Goal: Task Accomplishment & Management: Use online tool/utility

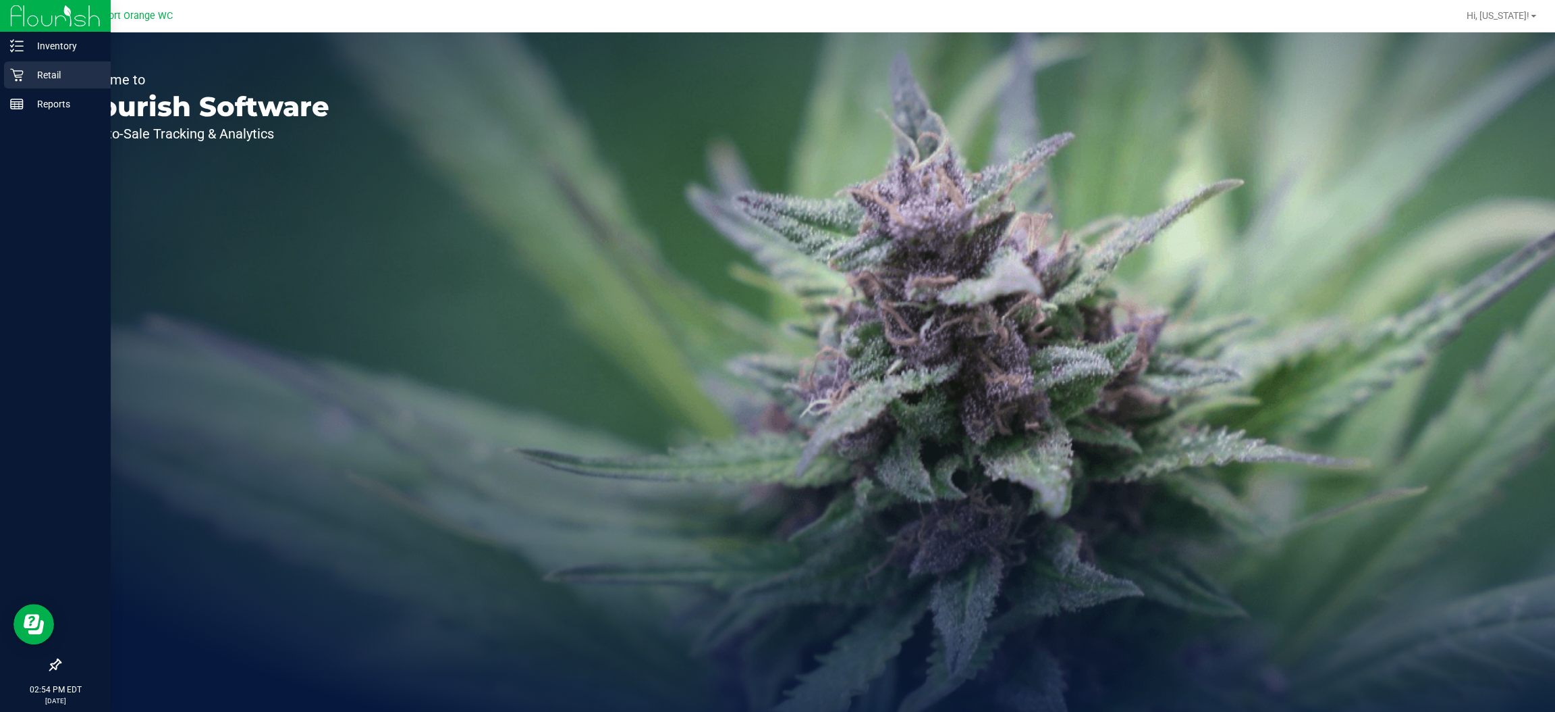
click at [18, 66] on div "Retail" at bounding box center [57, 74] width 107 height 27
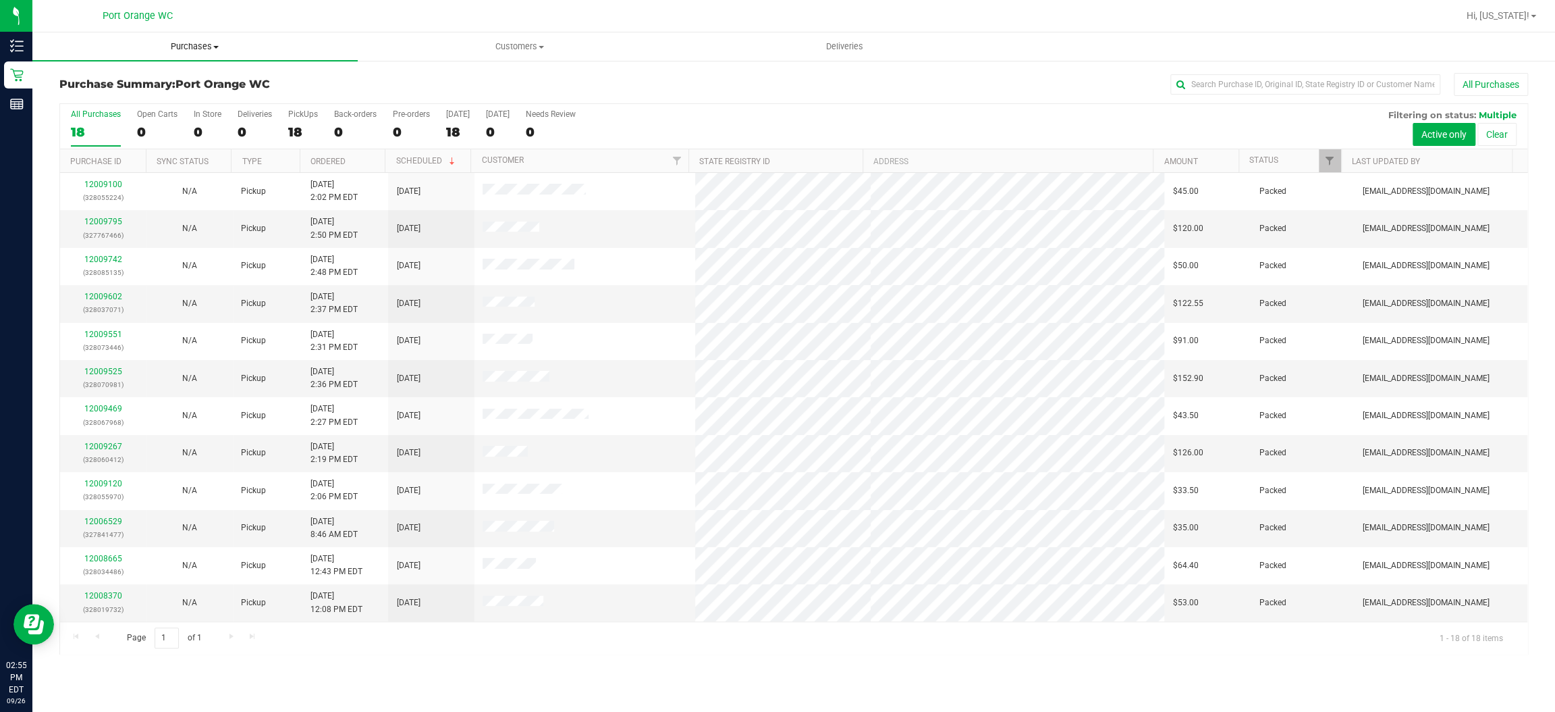
click at [195, 43] on span "Purchases" at bounding box center [194, 47] width 325 height 12
click at [144, 97] on li "Fulfillment" at bounding box center [194, 98] width 325 height 16
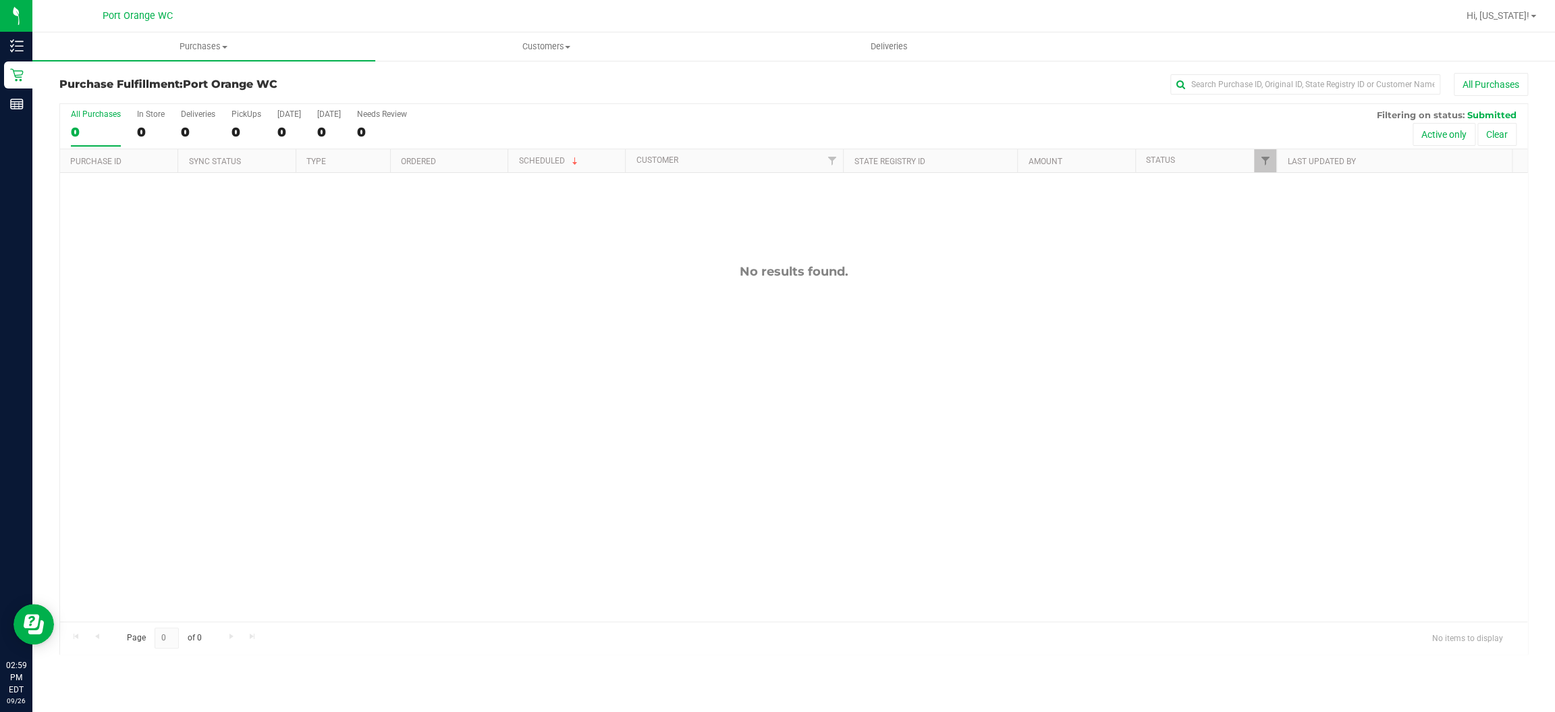
click at [325, 432] on div "No results found." at bounding box center [794, 442] width 1468 height 539
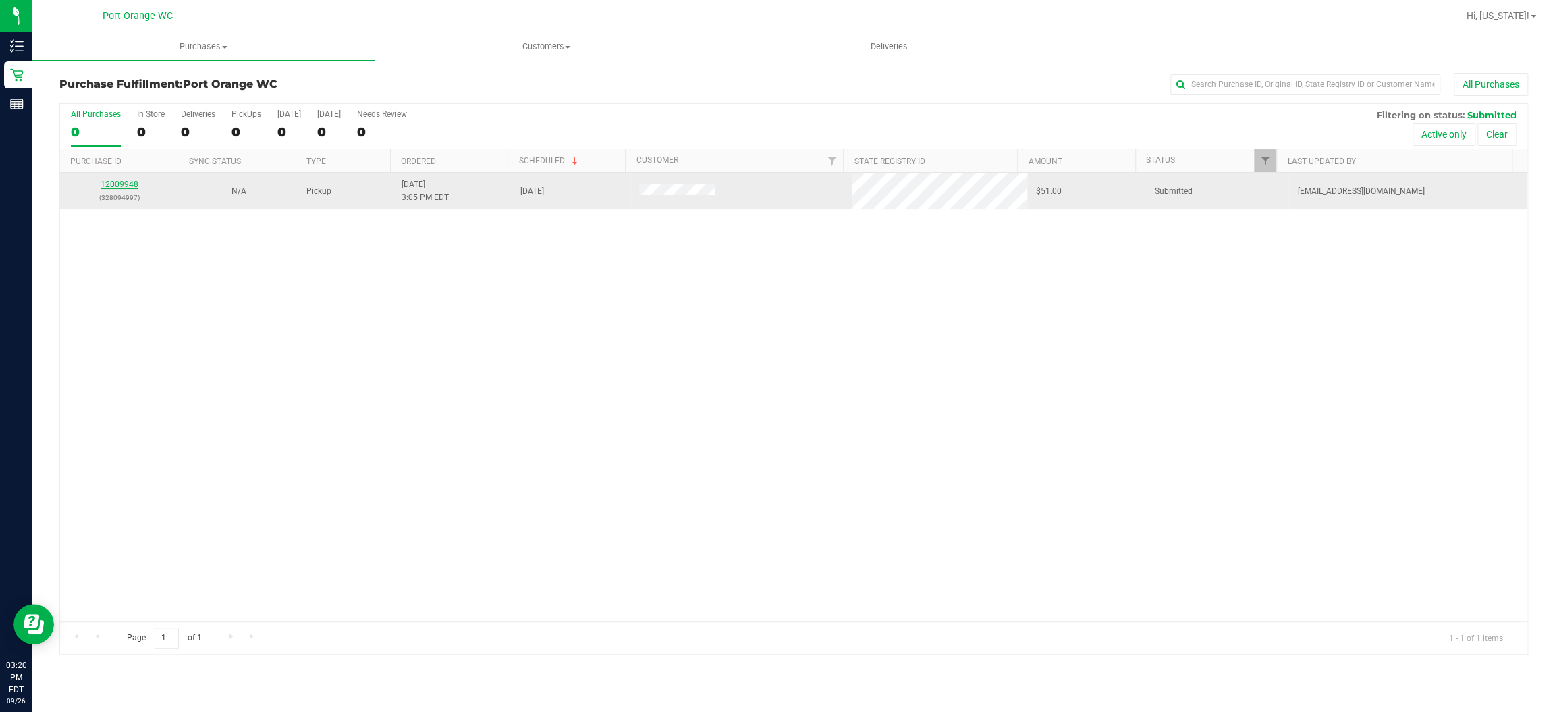
click at [124, 180] on link "12009948" at bounding box center [120, 184] width 38 height 9
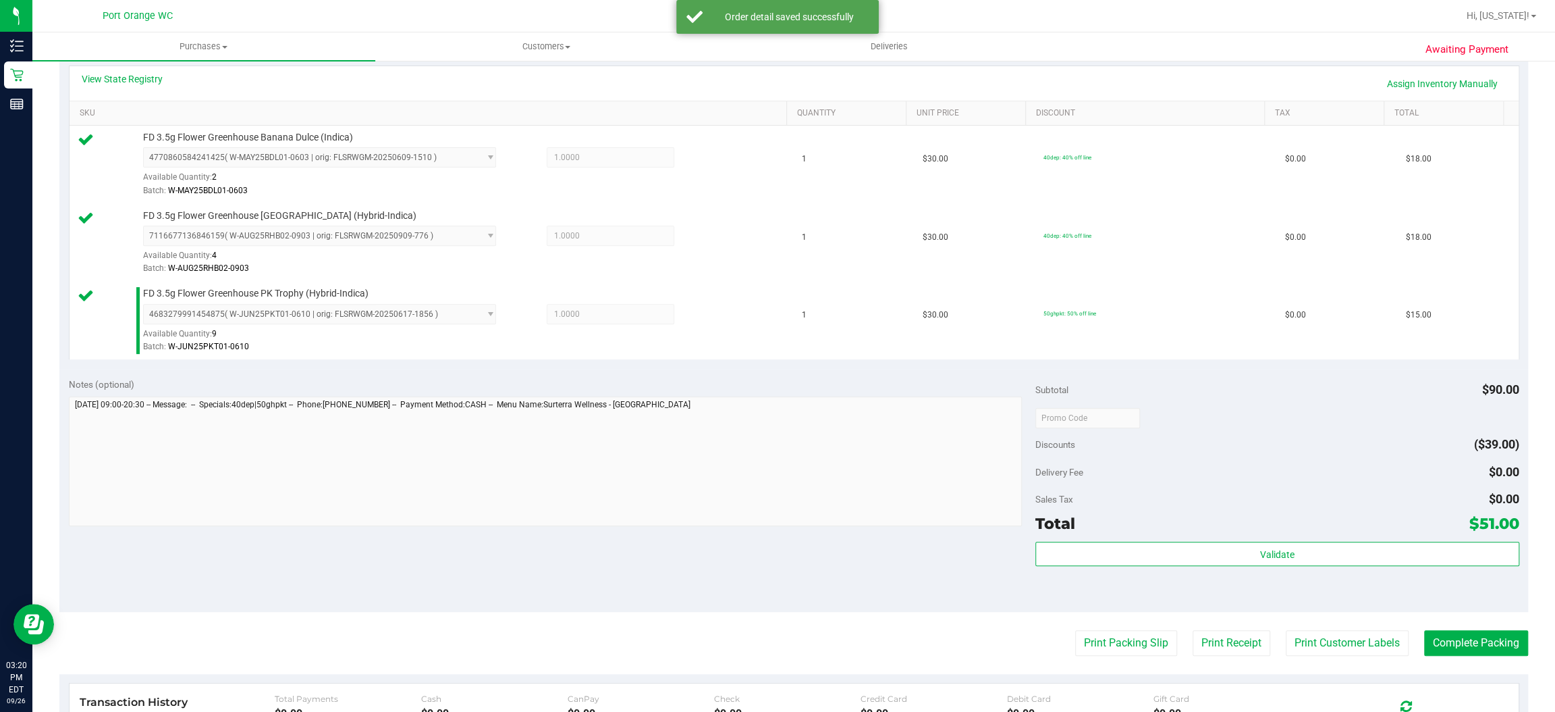
scroll to position [422, 0]
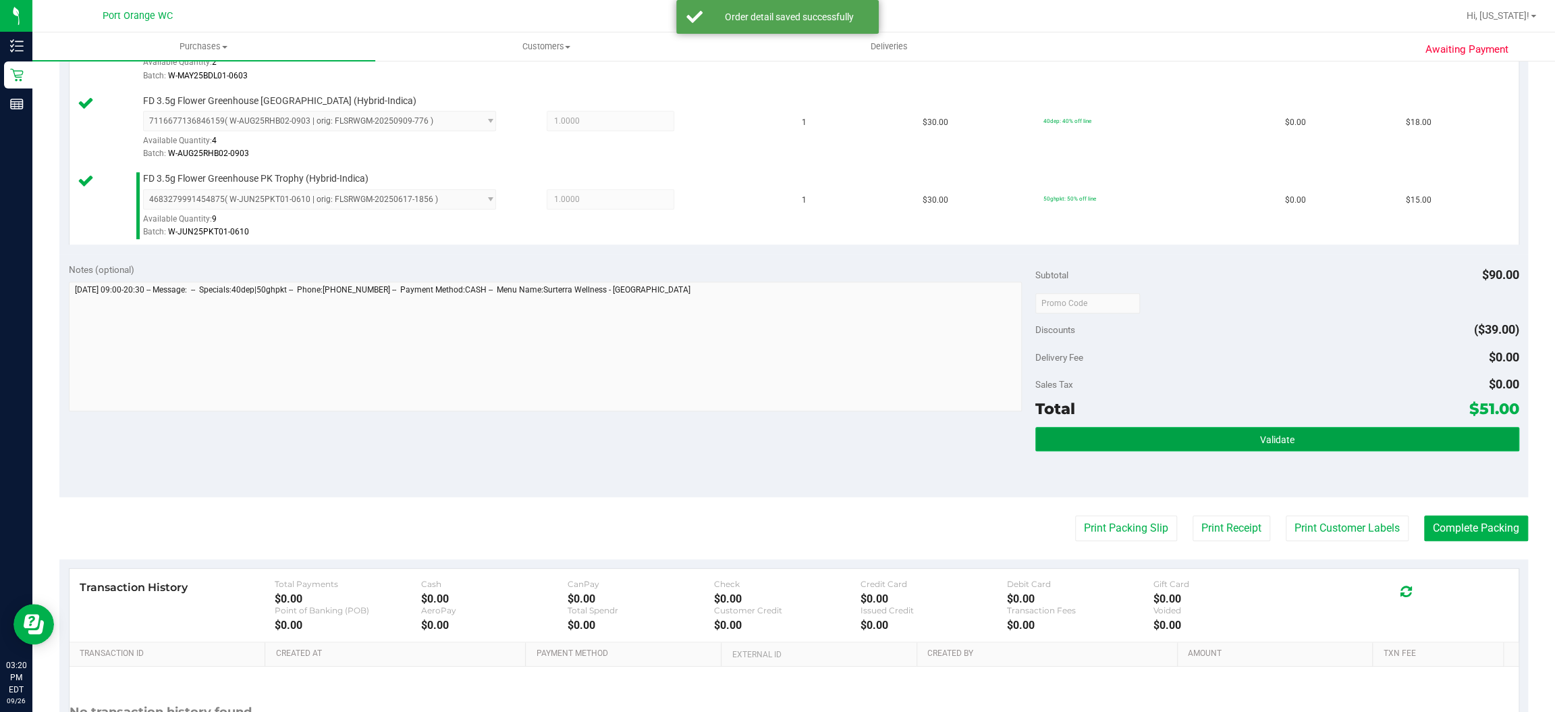
click at [1335, 446] on button "Validate" at bounding box center [1277, 439] width 483 height 24
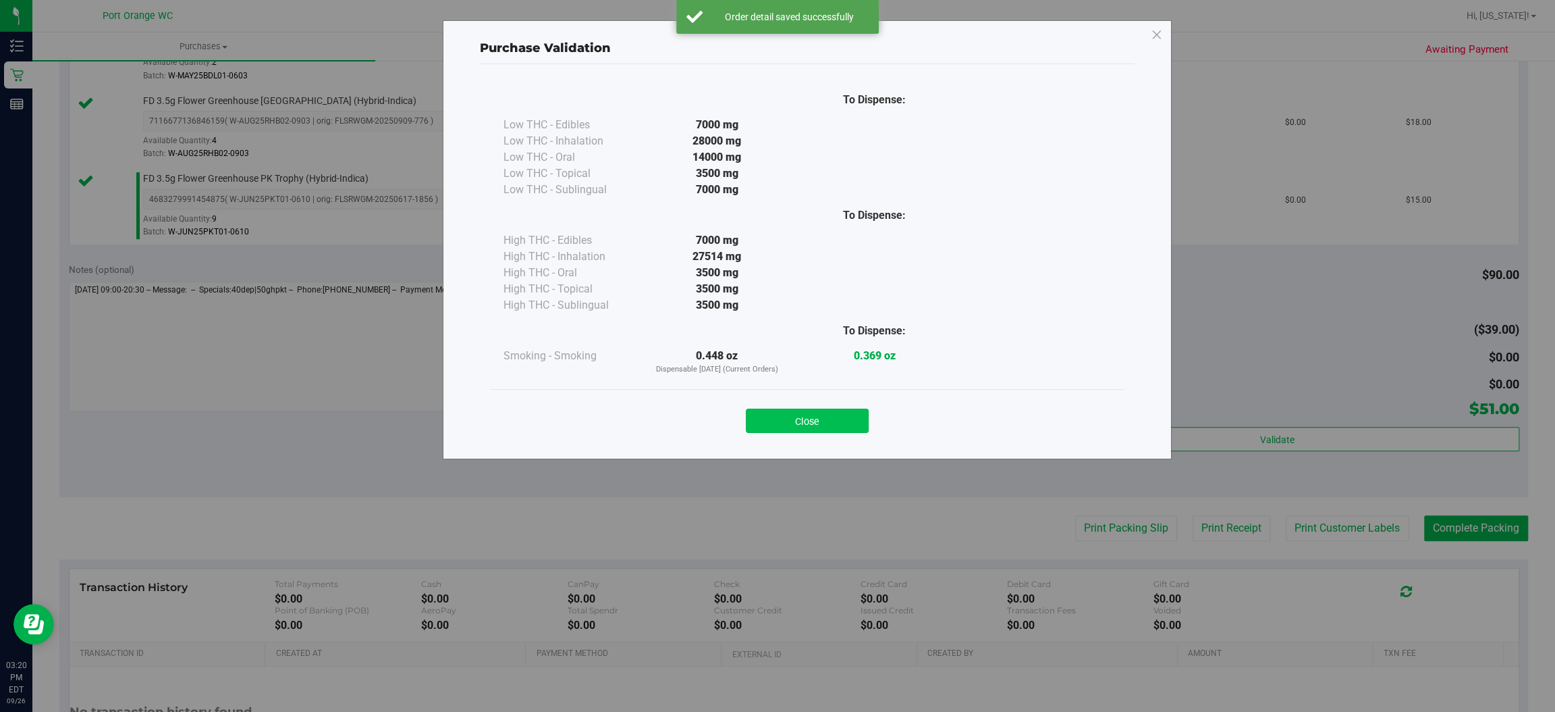
click at [840, 411] on button "Close" at bounding box center [807, 420] width 123 height 24
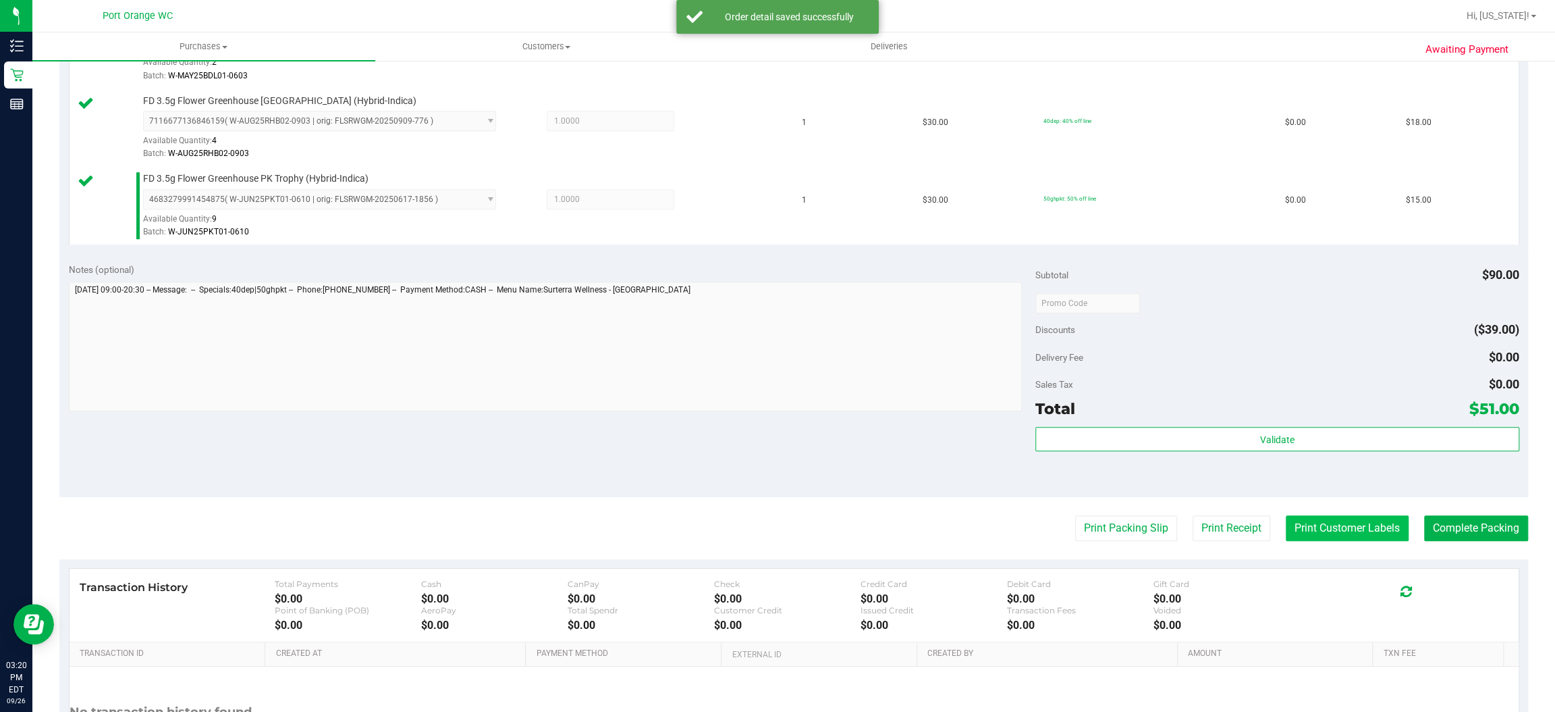
click at [1368, 529] on button "Print Customer Labels" at bounding box center [1347, 528] width 123 height 26
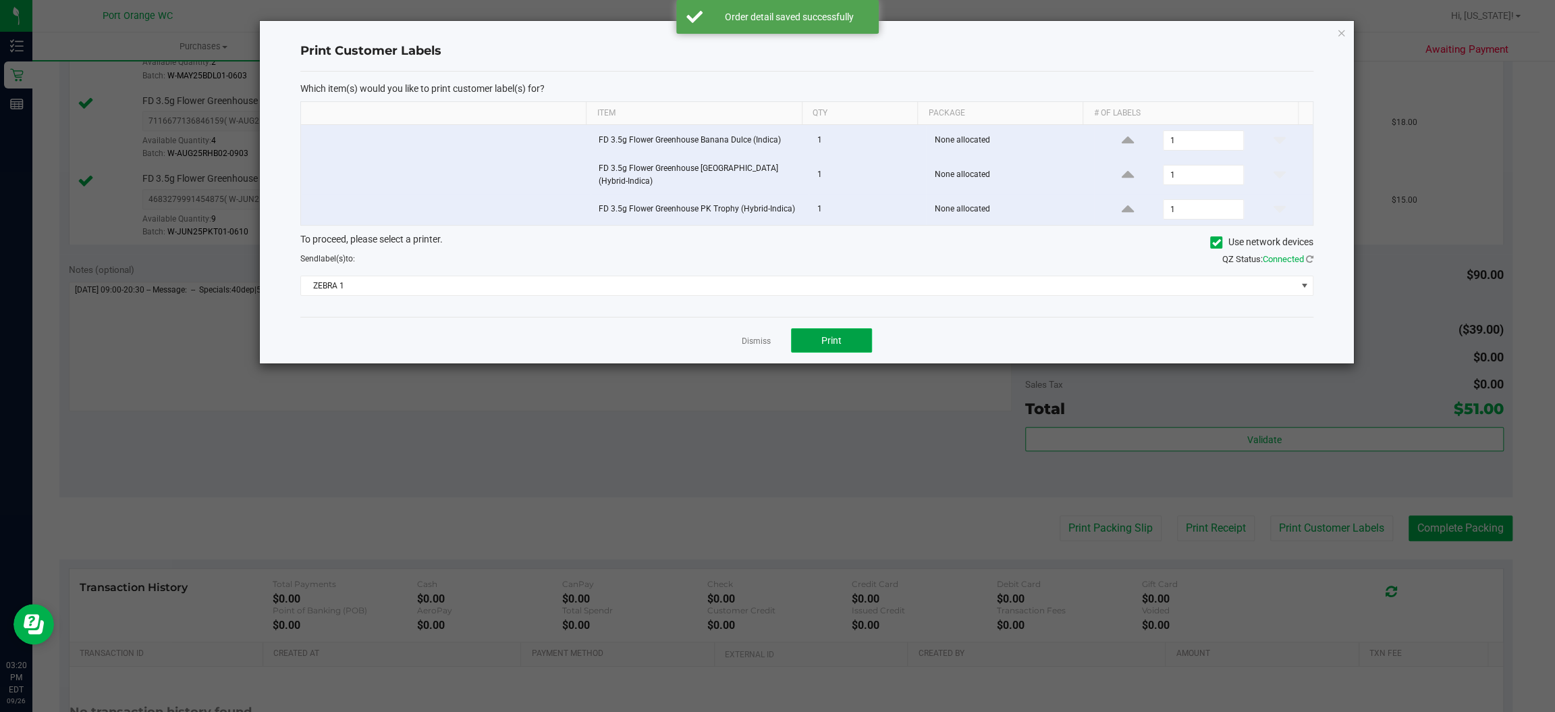
click at [833, 346] on span "Print" at bounding box center [832, 340] width 20 height 11
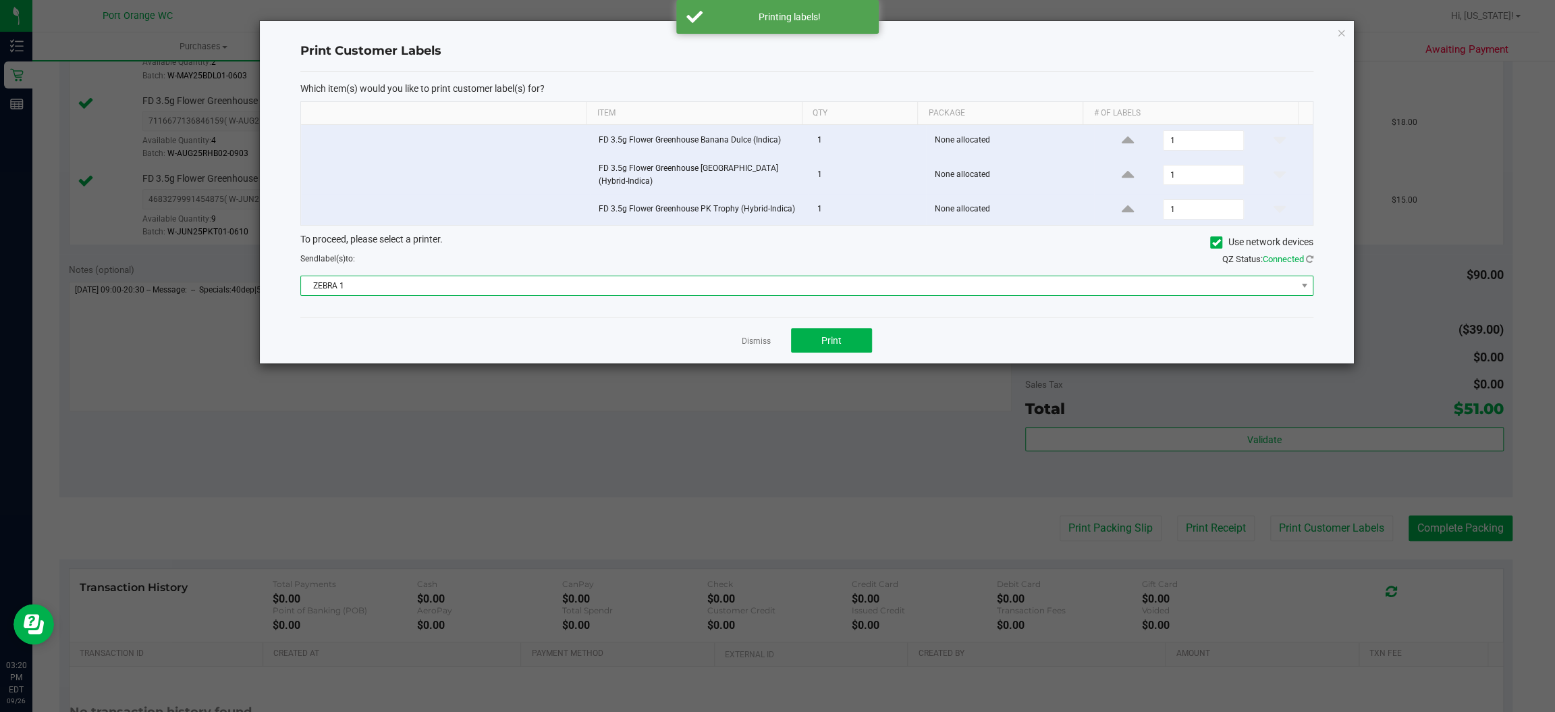
click at [759, 286] on span "ZEBRA 1" at bounding box center [798, 285] width 995 height 19
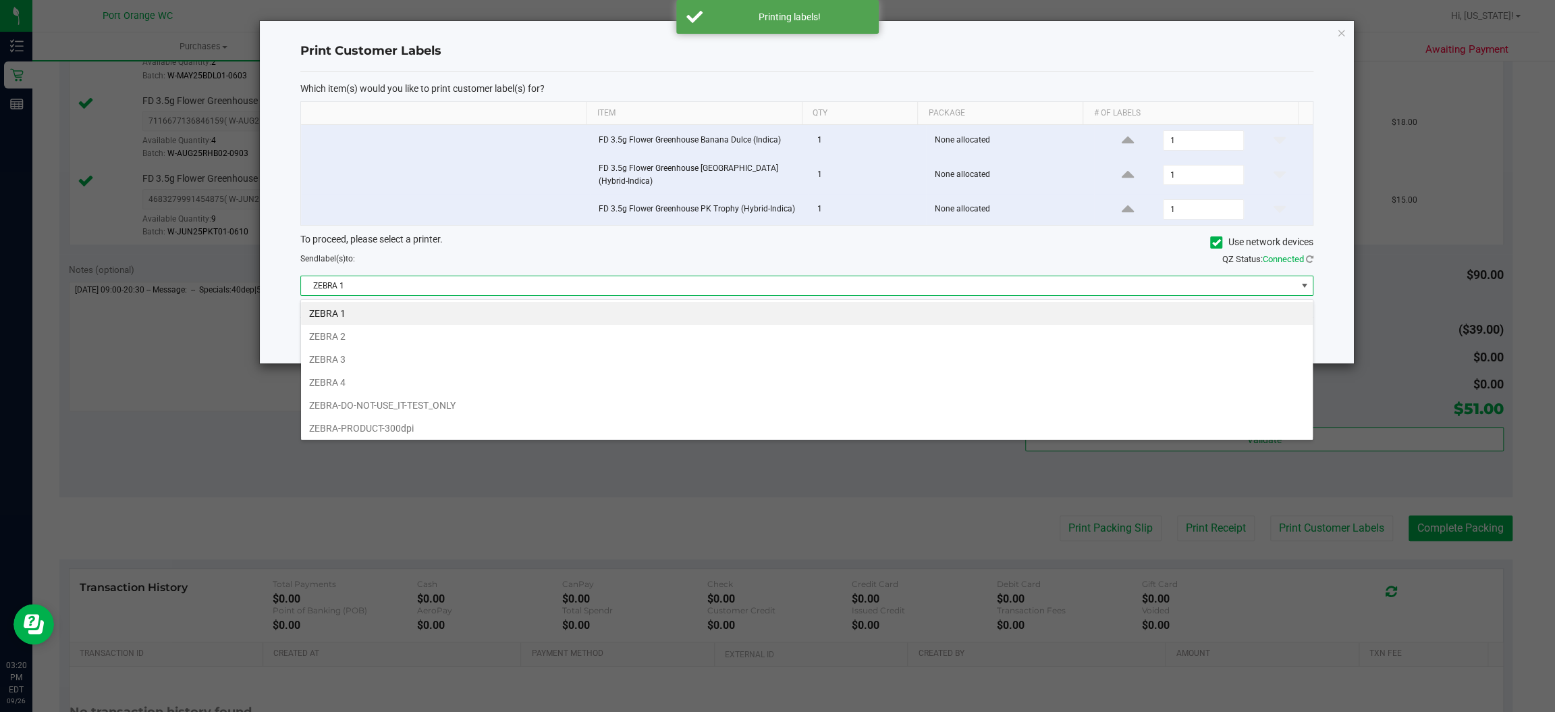
scroll to position [21, 1013]
click at [398, 355] on li "ZEBRA 3" at bounding box center [807, 359] width 1012 height 23
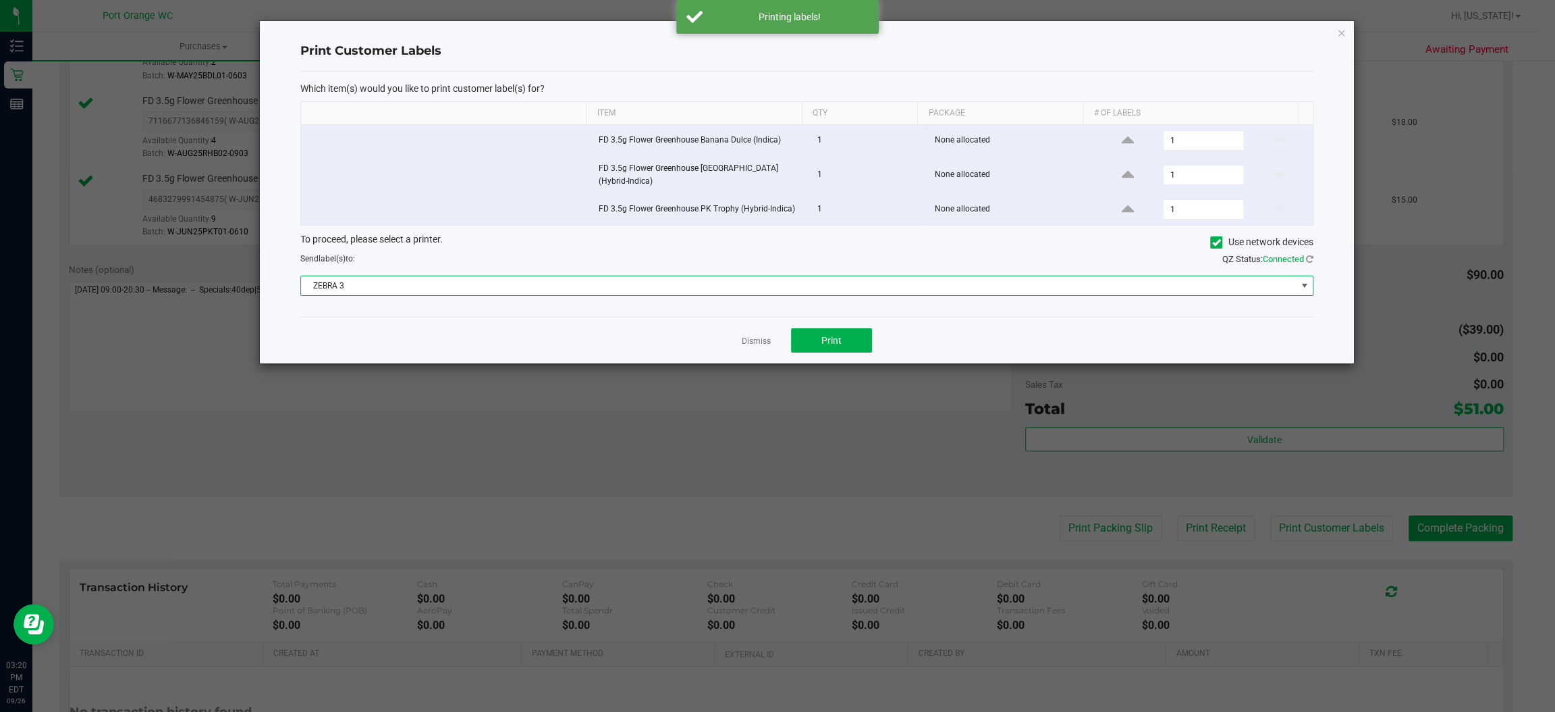
click at [722, 284] on span "ZEBRA 3" at bounding box center [798, 285] width 995 height 19
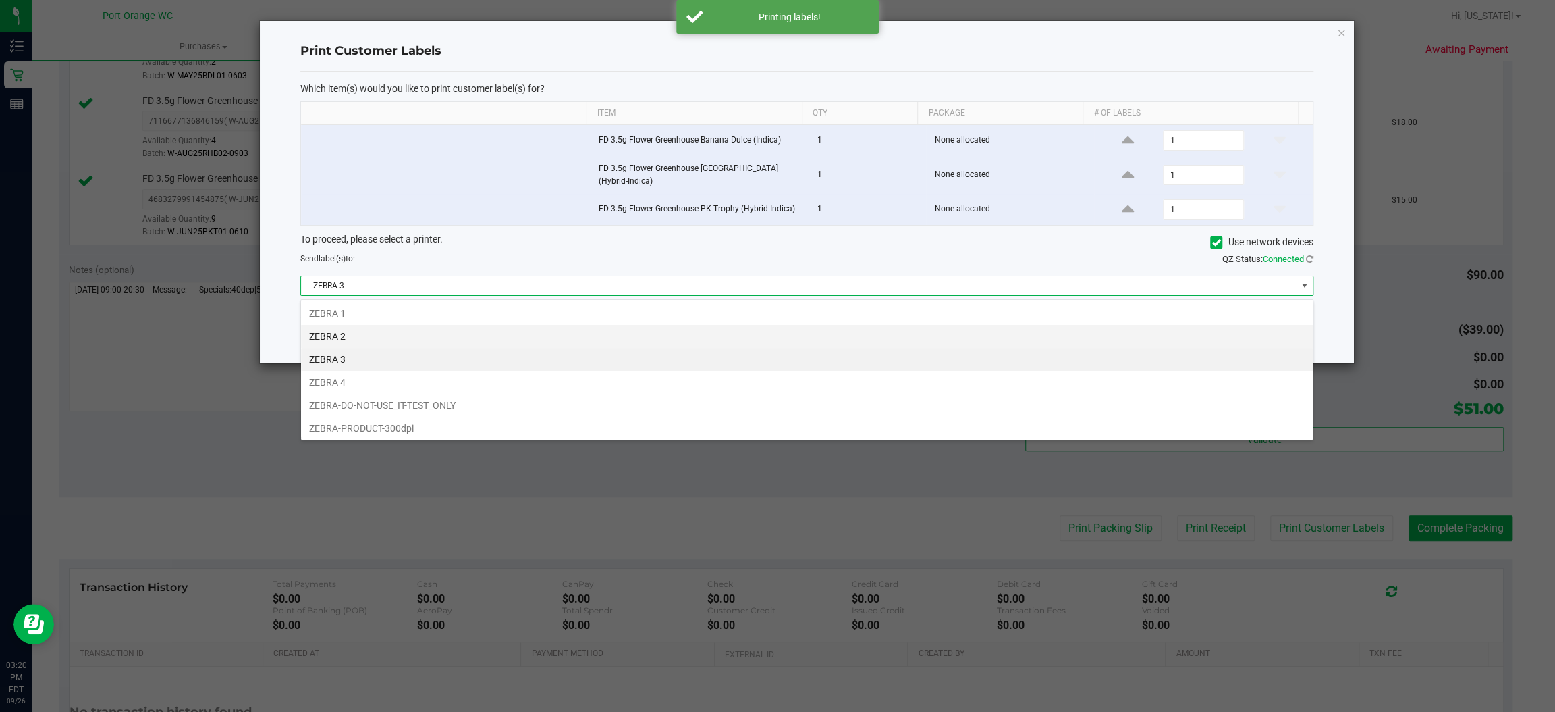
click at [639, 347] on li "ZEBRA 2" at bounding box center [807, 336] width 1012 height 23
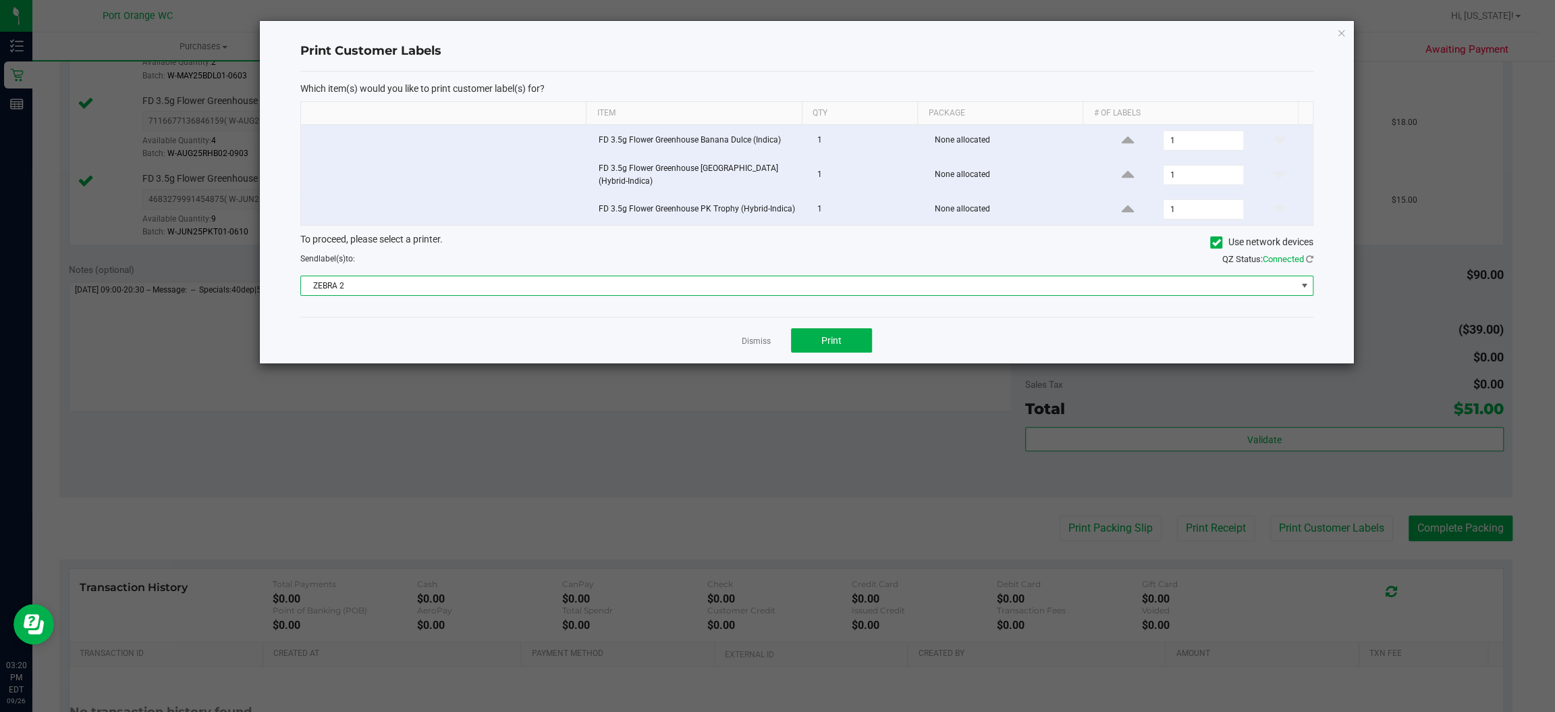
click at [770, 279] on span "ZEBRA 2" at bounding box center [798, 285] width 995 height 19
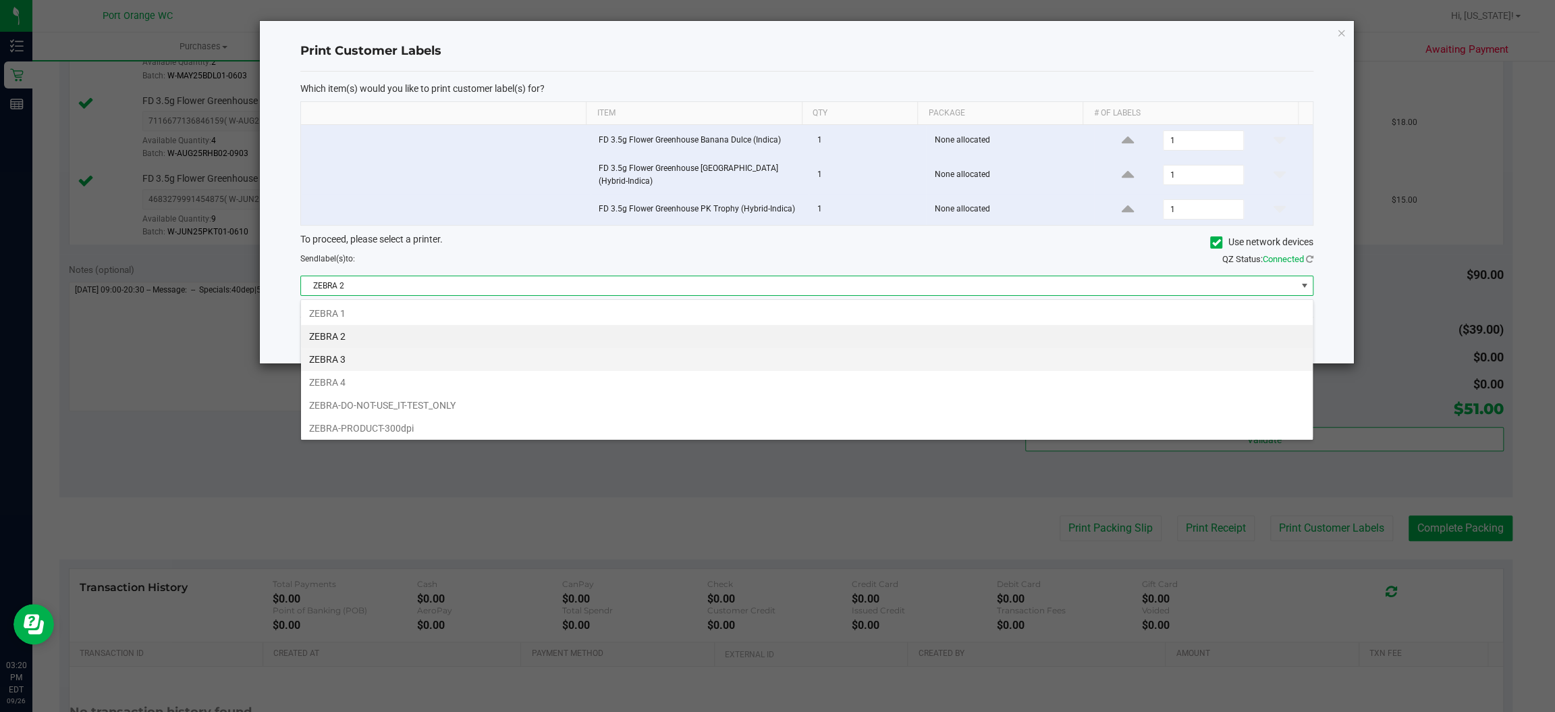
click at [394, 358] on li "ZEBRA 3" at bounding box center [807, 359] width 1012 height 23
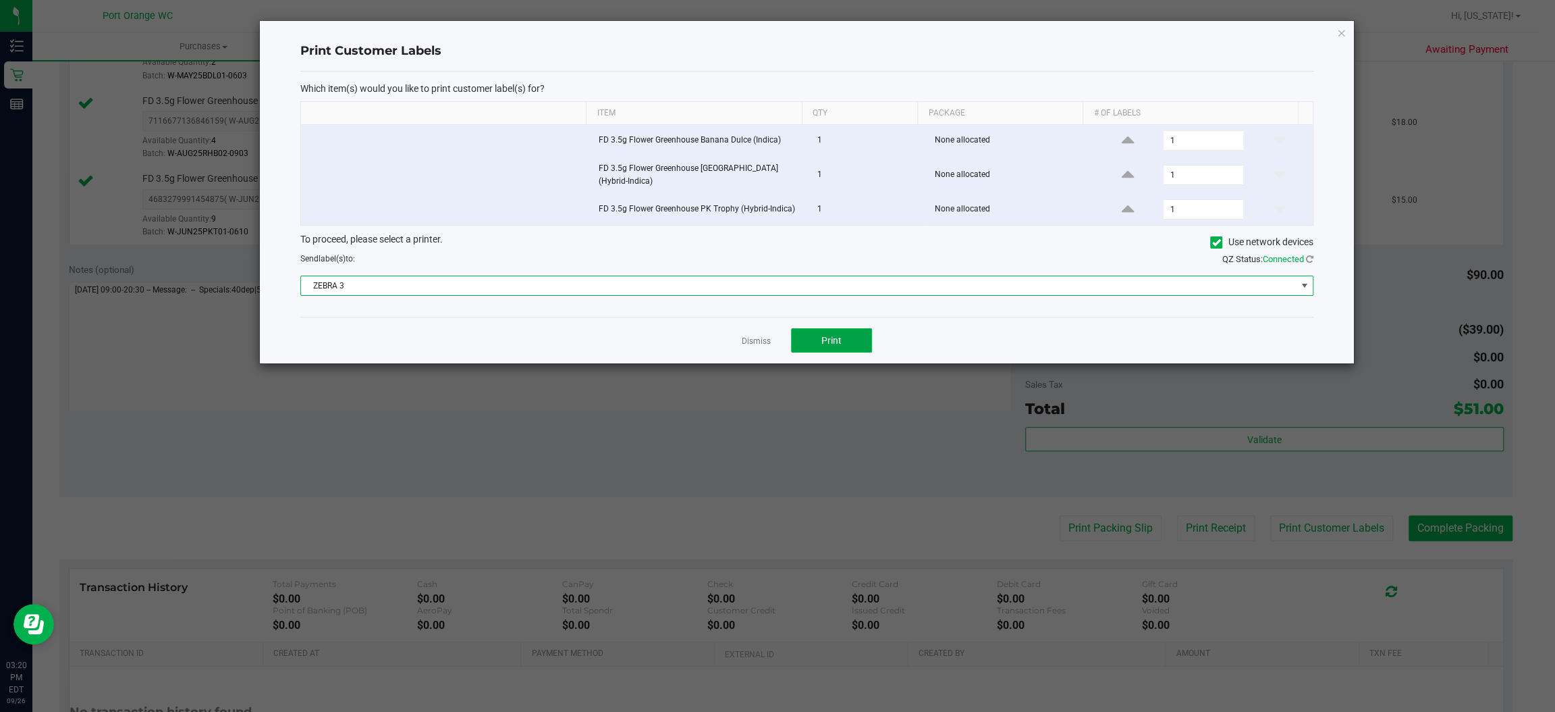
click at [869, 336] on button "Print" at bounding box center [831, 340] width 81 height 24
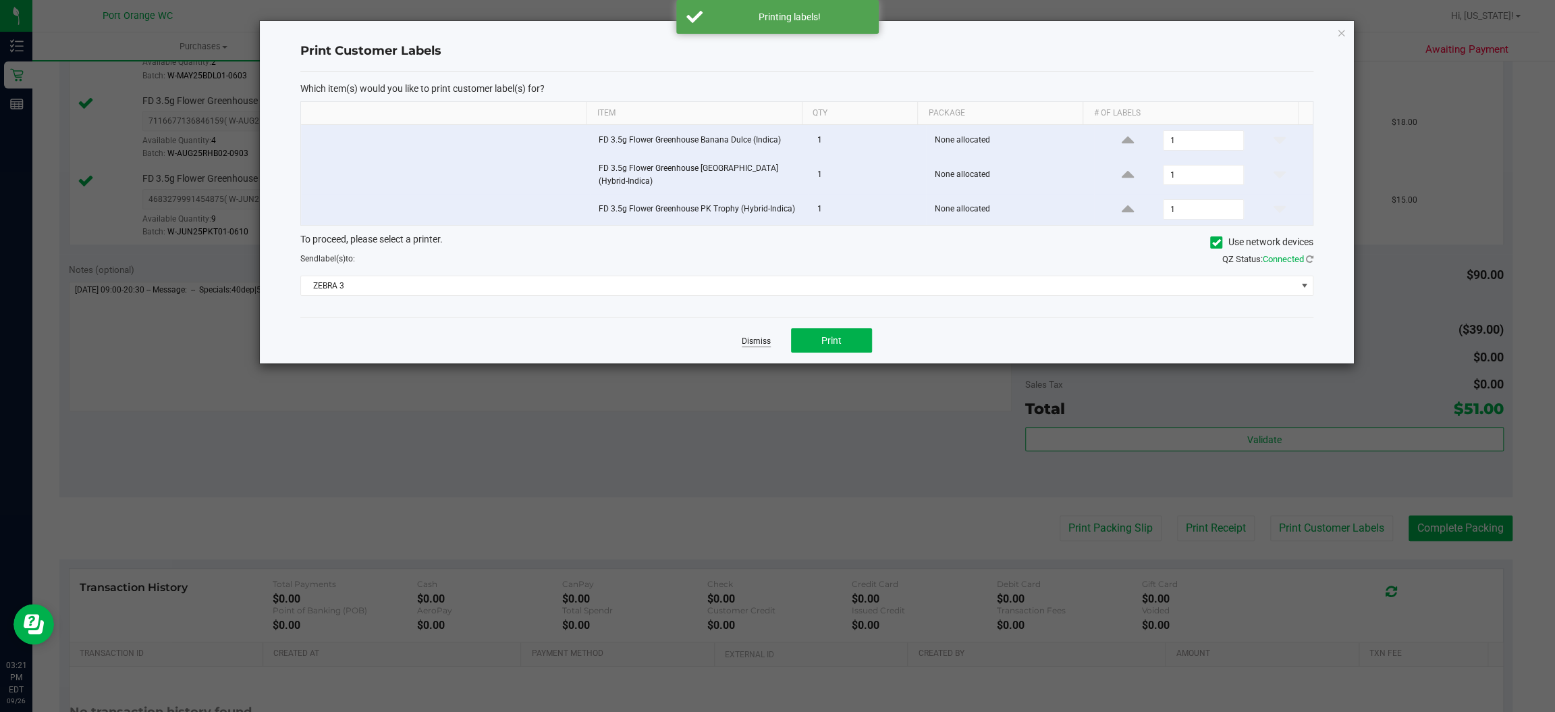
click at [743, 343] on link "Dismiss" at bounding box center [756, 341] width 29 height 11
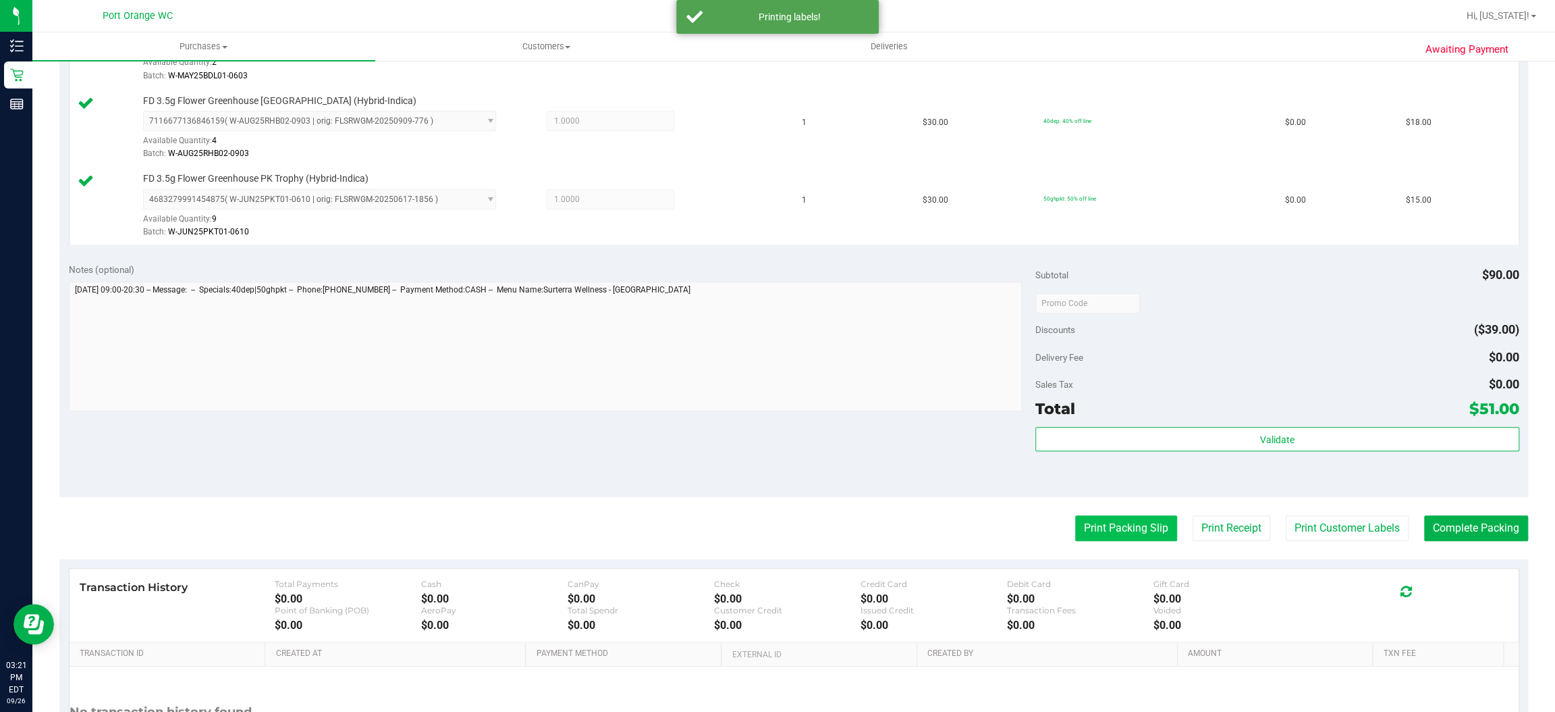
click at [1092, 523] on button "Print Packing Slip" at bounding box center [1126, 528] width 102 height 26
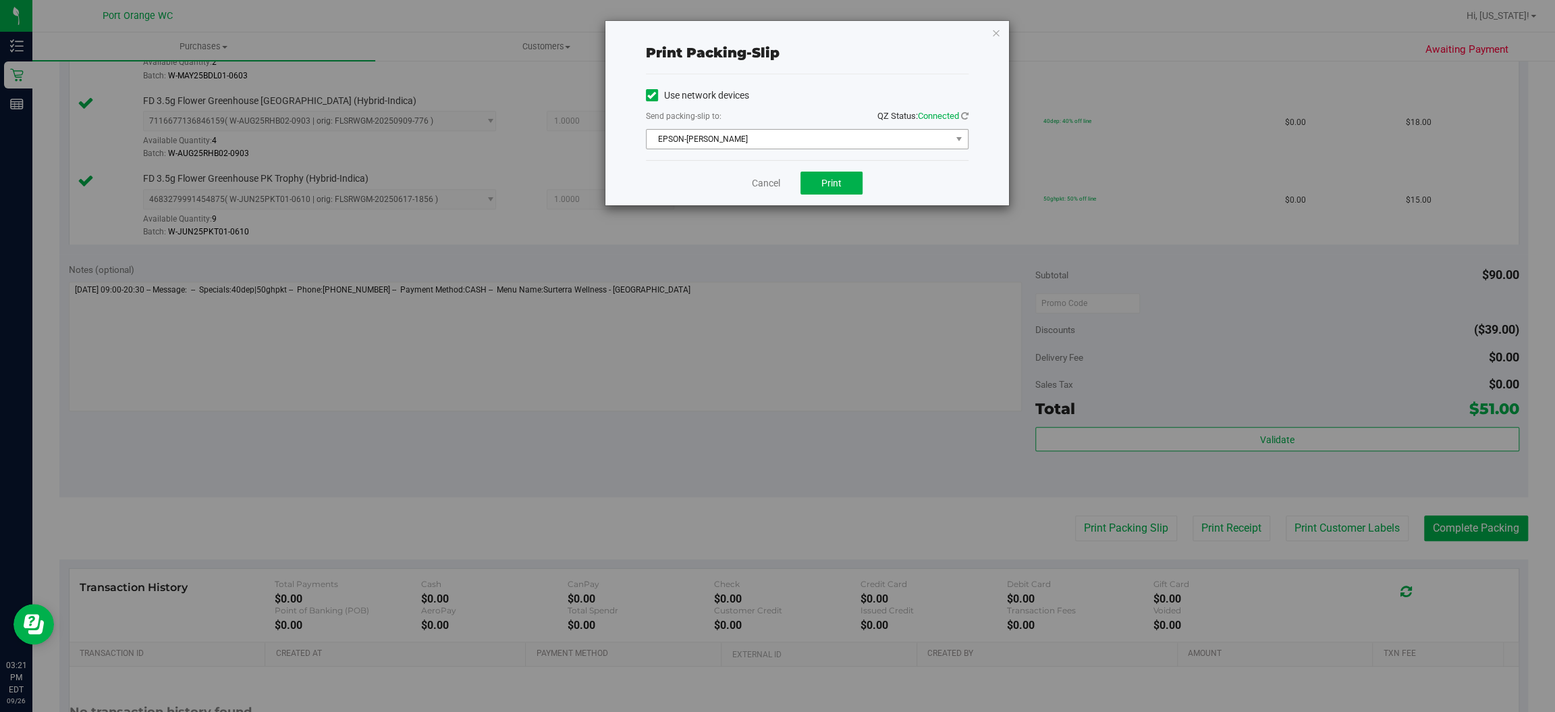
click at [857, 147] on span "EPSON-BOBBIE-GENTRY" at bounding box center [799, 139] width 304 height 19
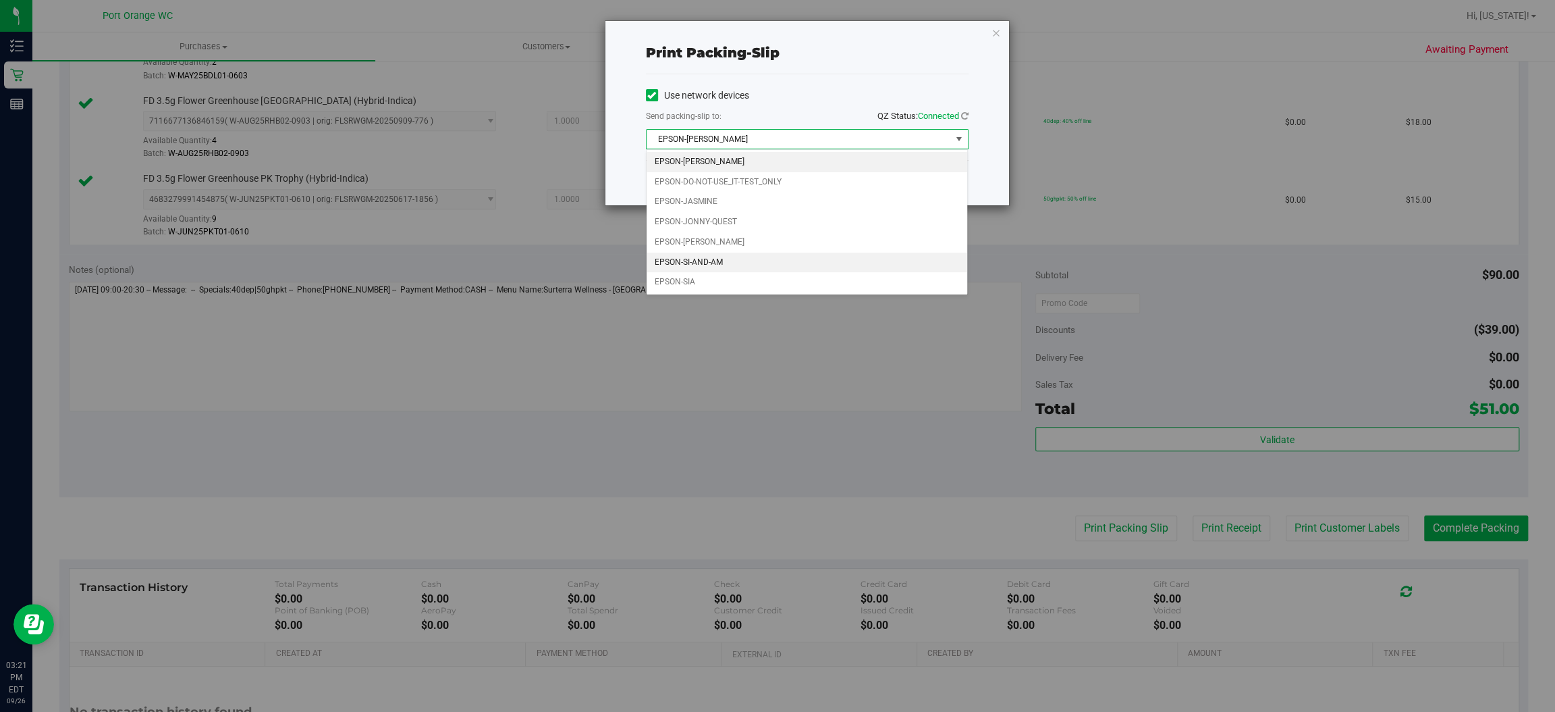
click at [719, 262] on li "EPSON-SI-AND-AM" at bounding box center [807, 262] width 321 height 20
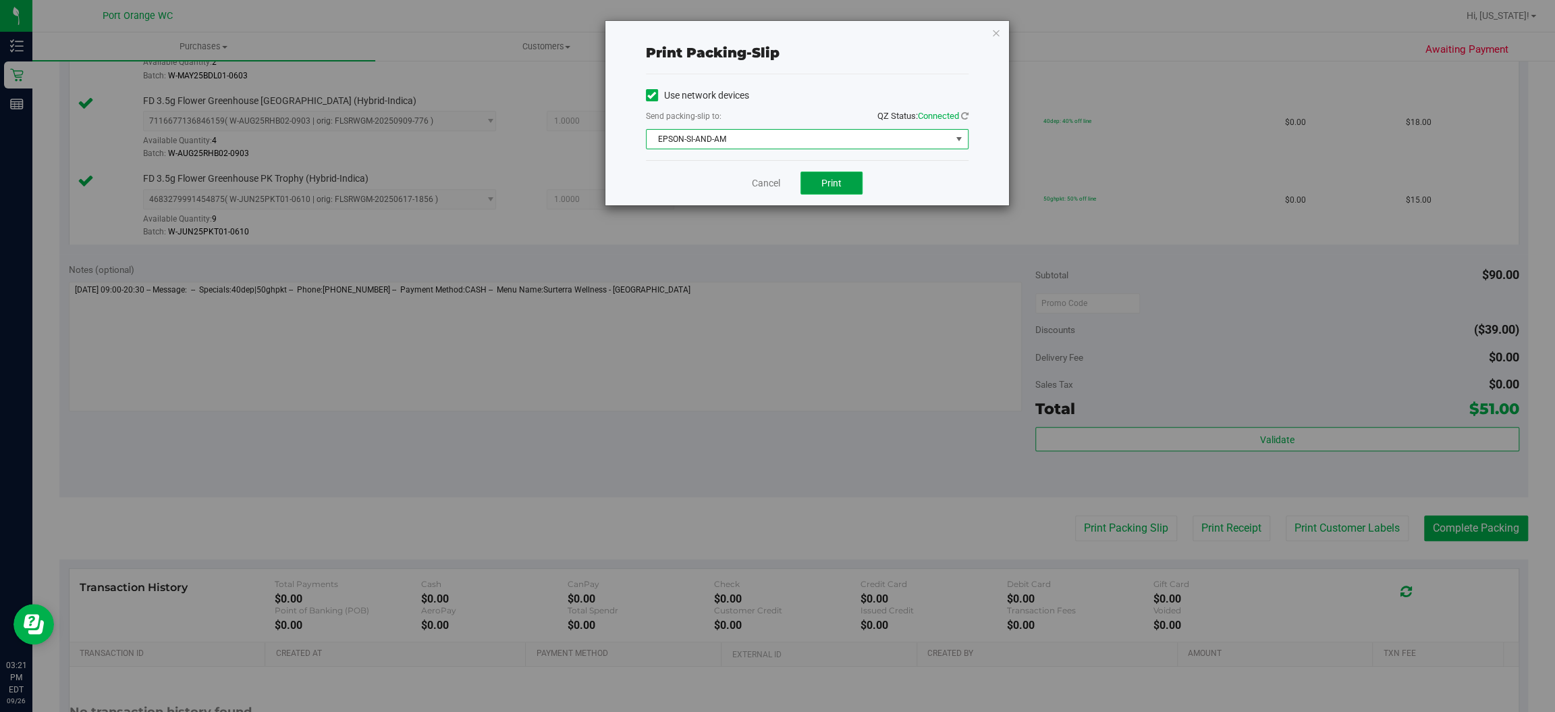
click at [858, 182] on button "Print" at bounding box center [832, 182] width 62 height 23
click at [763, 184] on link "Cancel" at bounding box center [766, 183] width 28 height 14
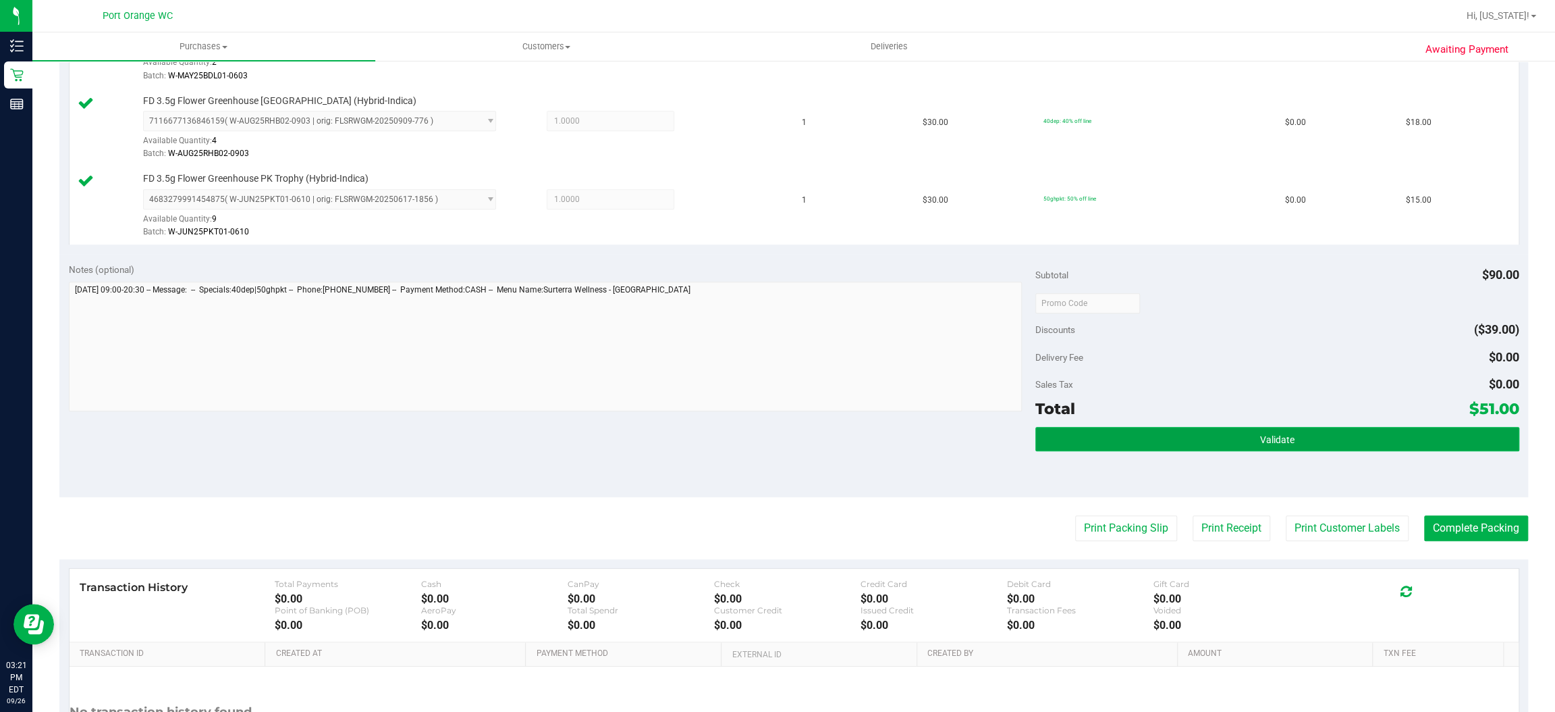
click at [1266, 440] on span "Validate" at bounding box center [1277, 439] width 34 height 11
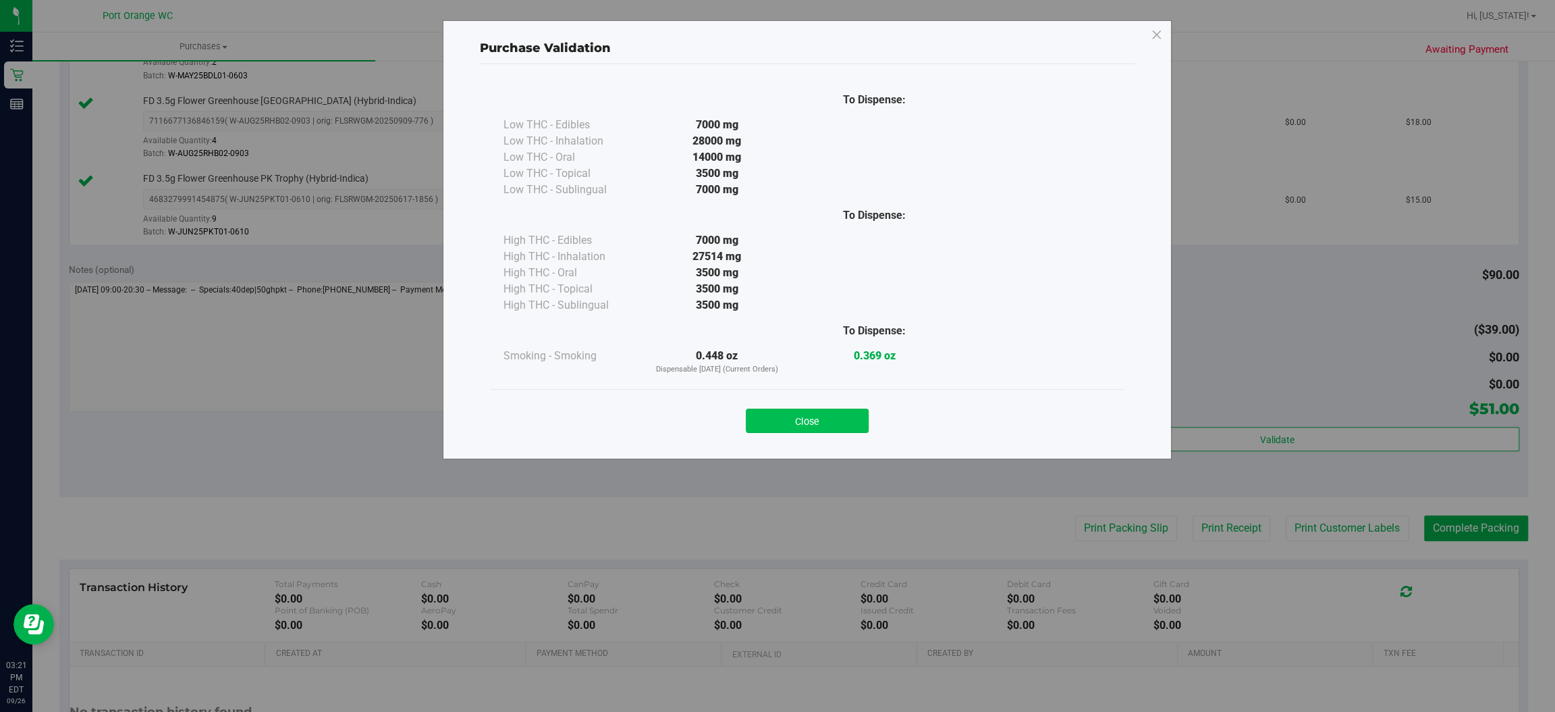
click at [826, 427] on button "Close" at bounding box center [807, 420] width 123 height 24
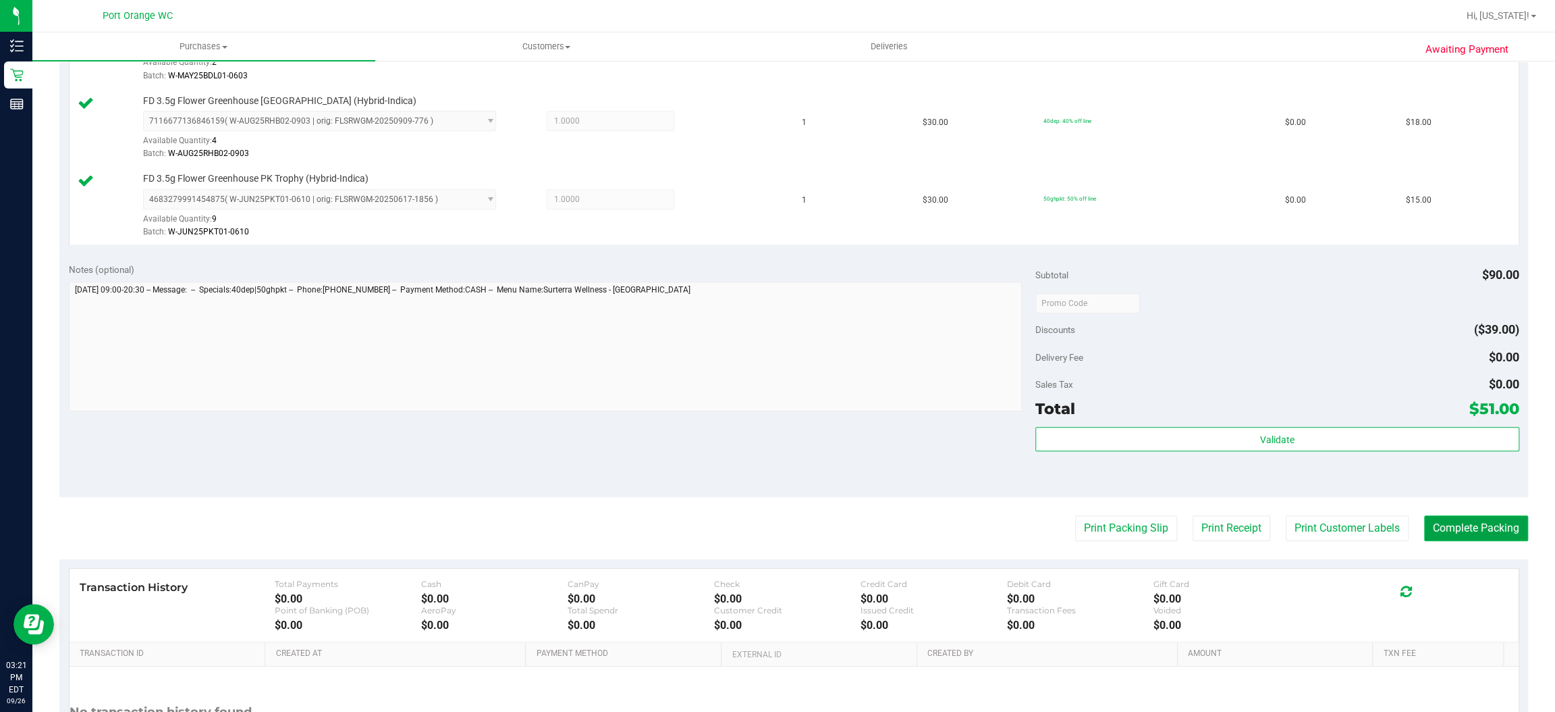
click at [1465, 529] on button "Complete Packing" at bounding box center [1476, 528] width 104 height 26
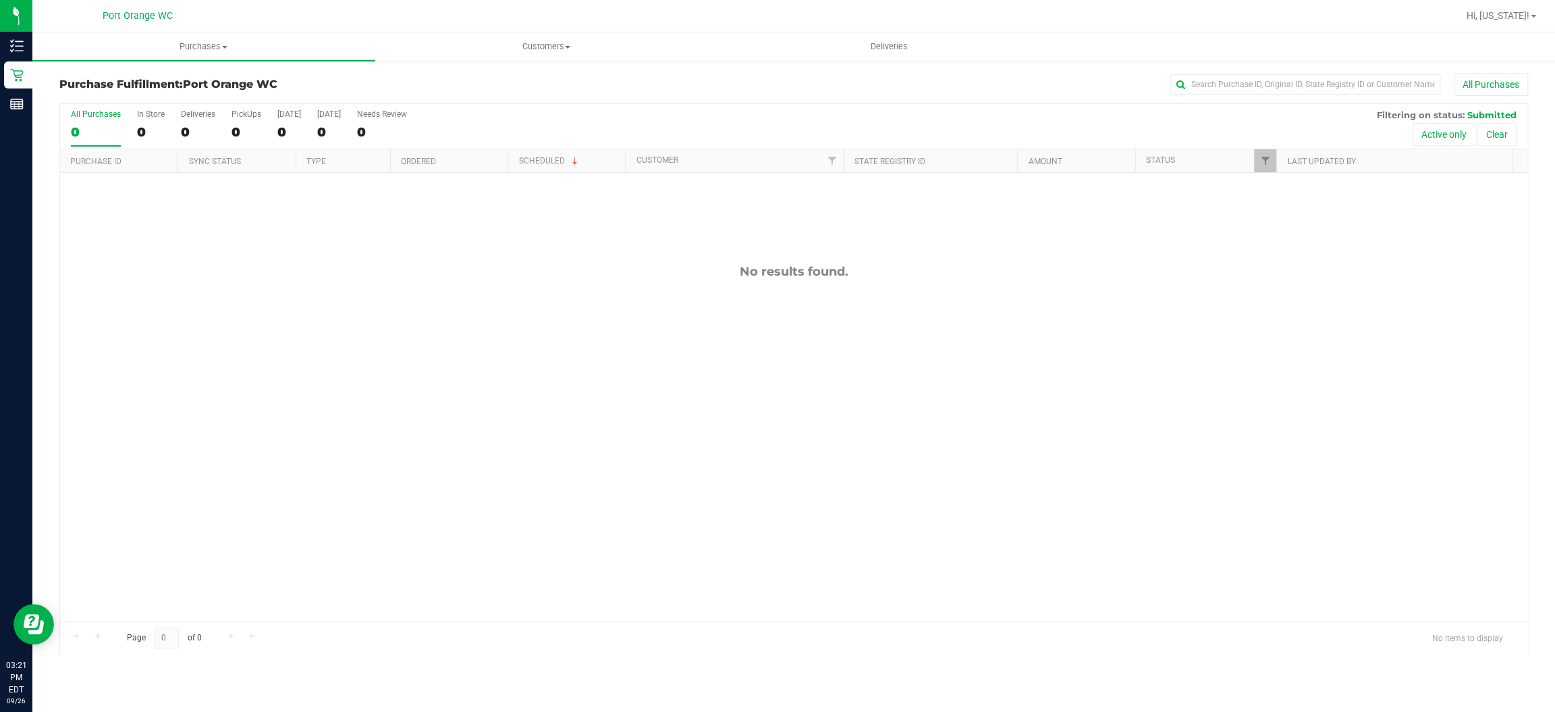
click at [718, 477] on div "No results found." at bounding box center [794, 442] width 1468 height 539
click at [1087, 192] on div "No results found." at bounding box center [794, 442] width 1468 height 539
click at [634, 544] on div "No results found." at bounding box center [794, 442] width 1468 height 539
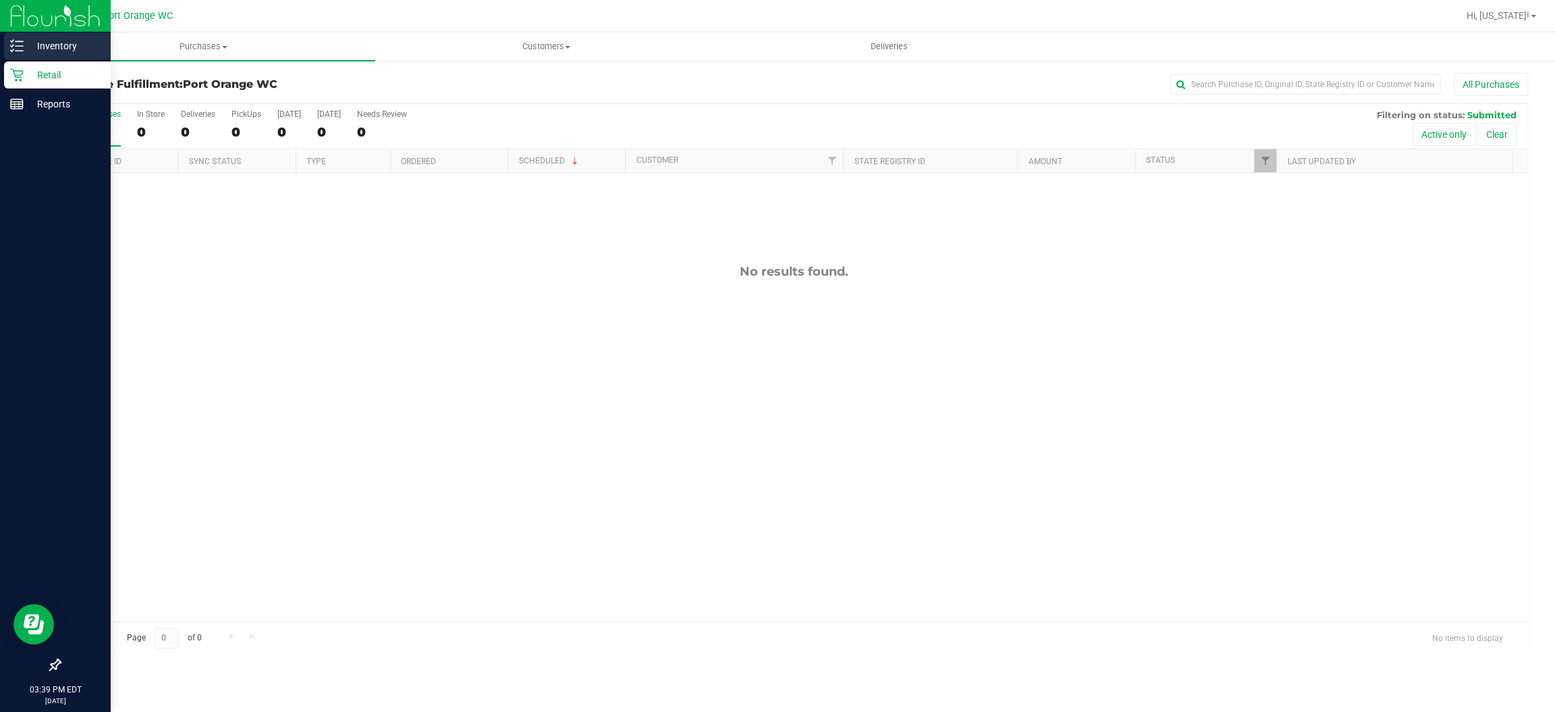
click at [29, 34] on div "Inventory" at bounding box center [57, 45] width 107 height 27
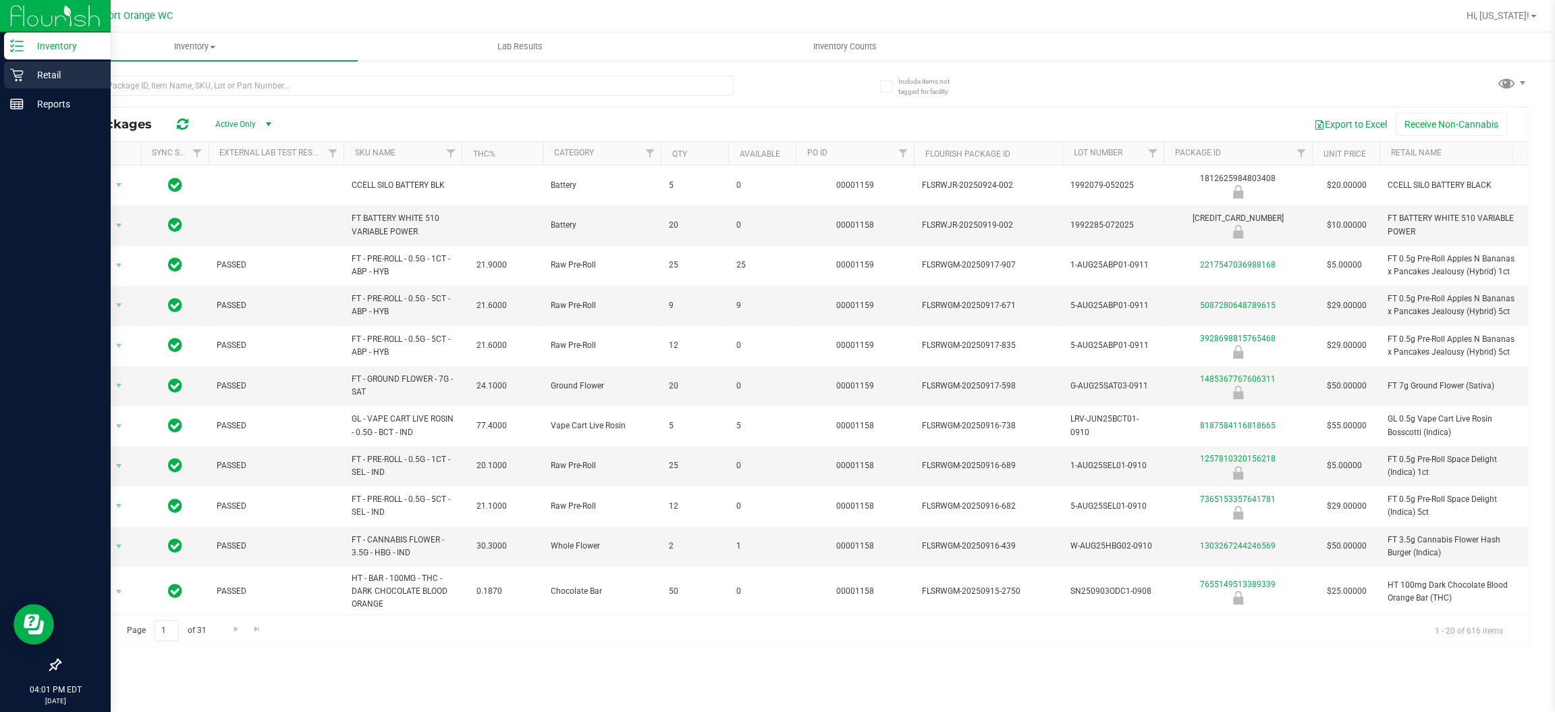
click at [22, 76] on icon at bounding box center [17, 75] width 14 height 14
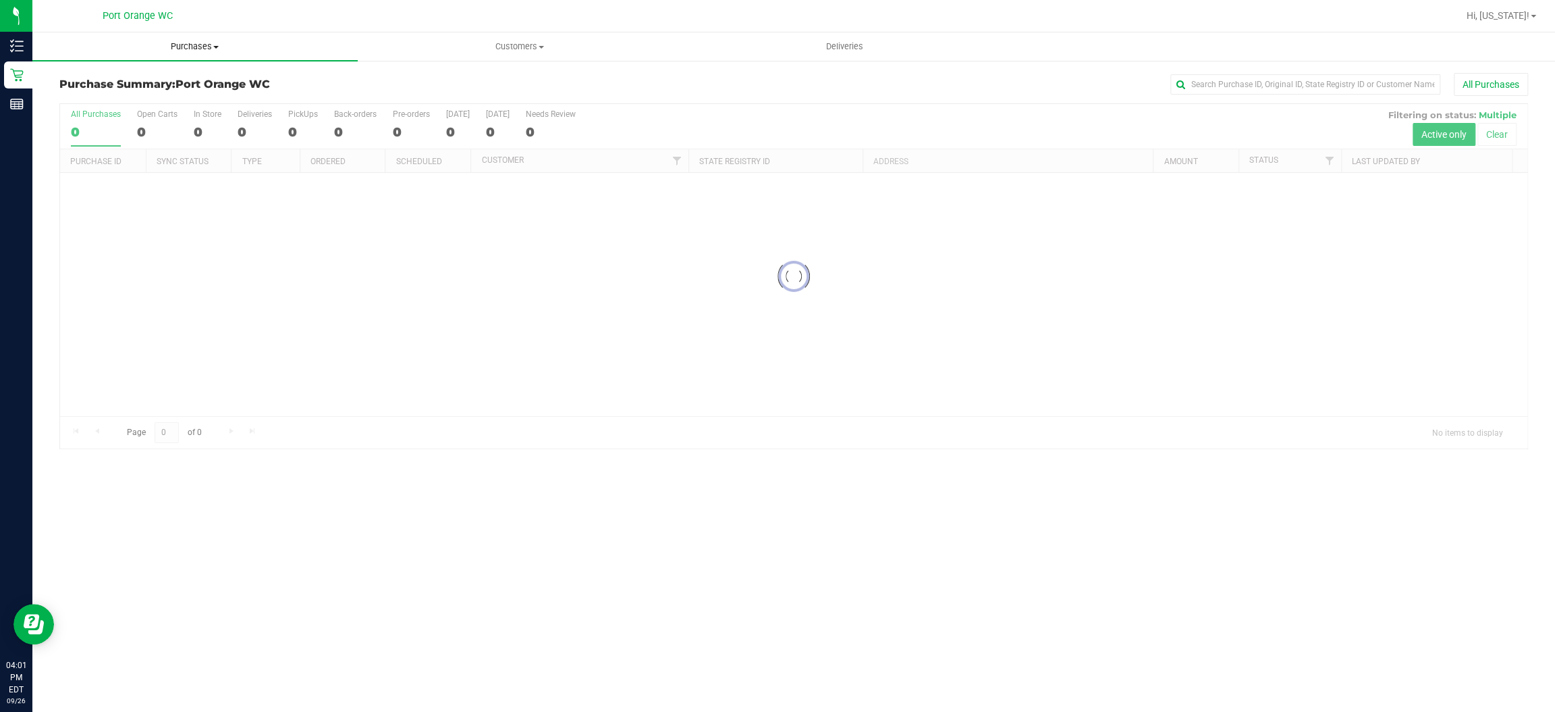
click at [217, 46] on span at bounding box center [215, 47] width 5 height 3
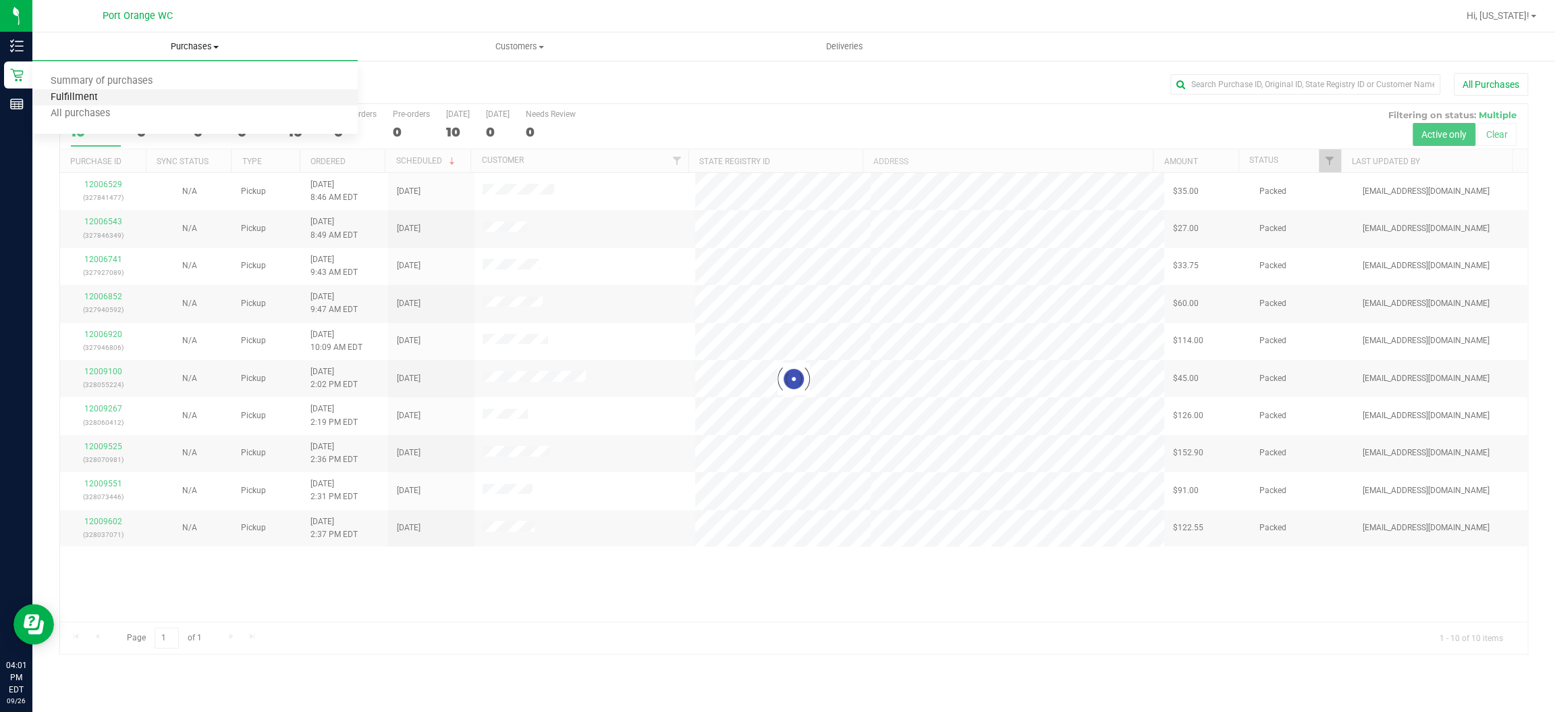
click at [92, 97] on span "Fulfillment" at bounding box center [74, 97] width 84 height 11
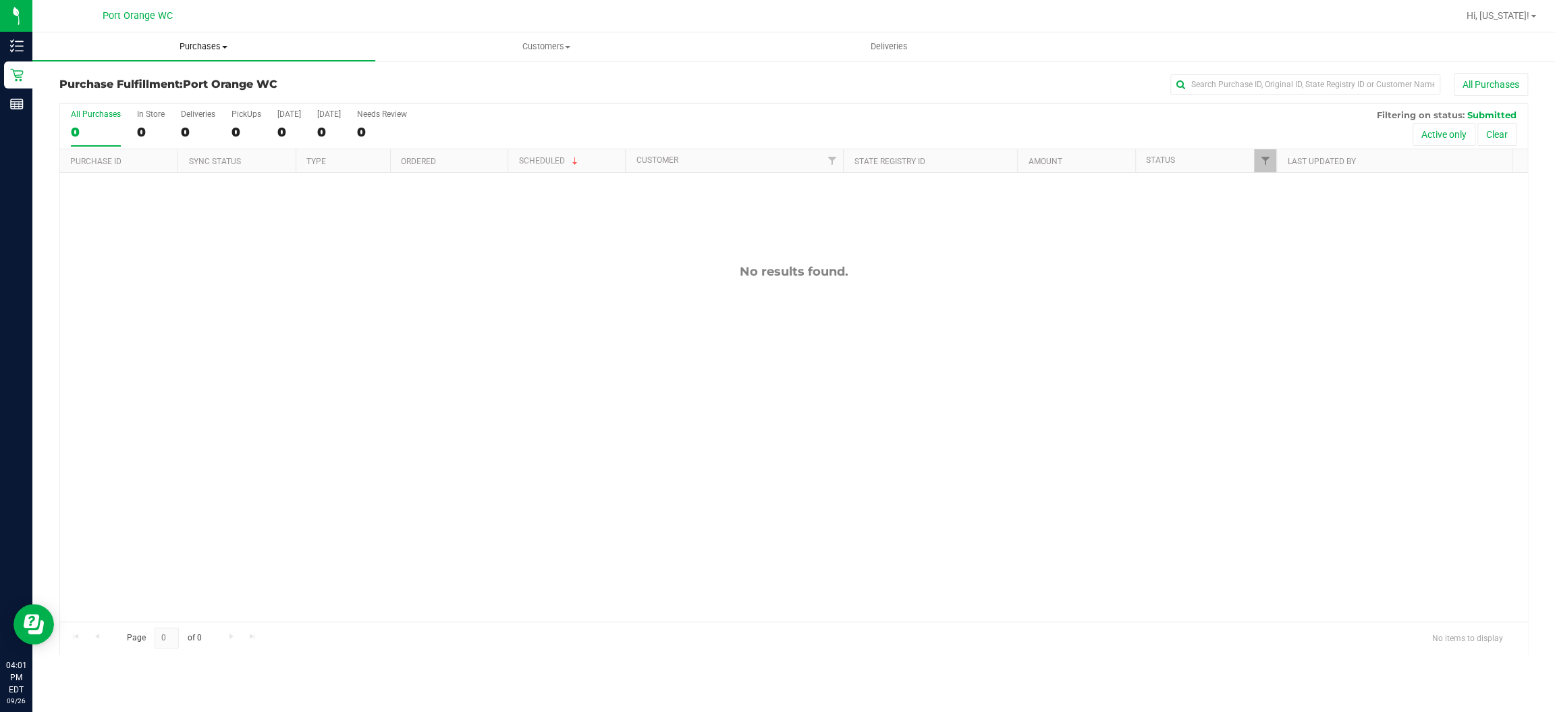
click at [216, 41] on span "Purchases" at bounding box center [203, 47] width 343 height 12
click at [124, 82] on span "Summary of purchases" at bounding box center [101, 81] width 138 height 11
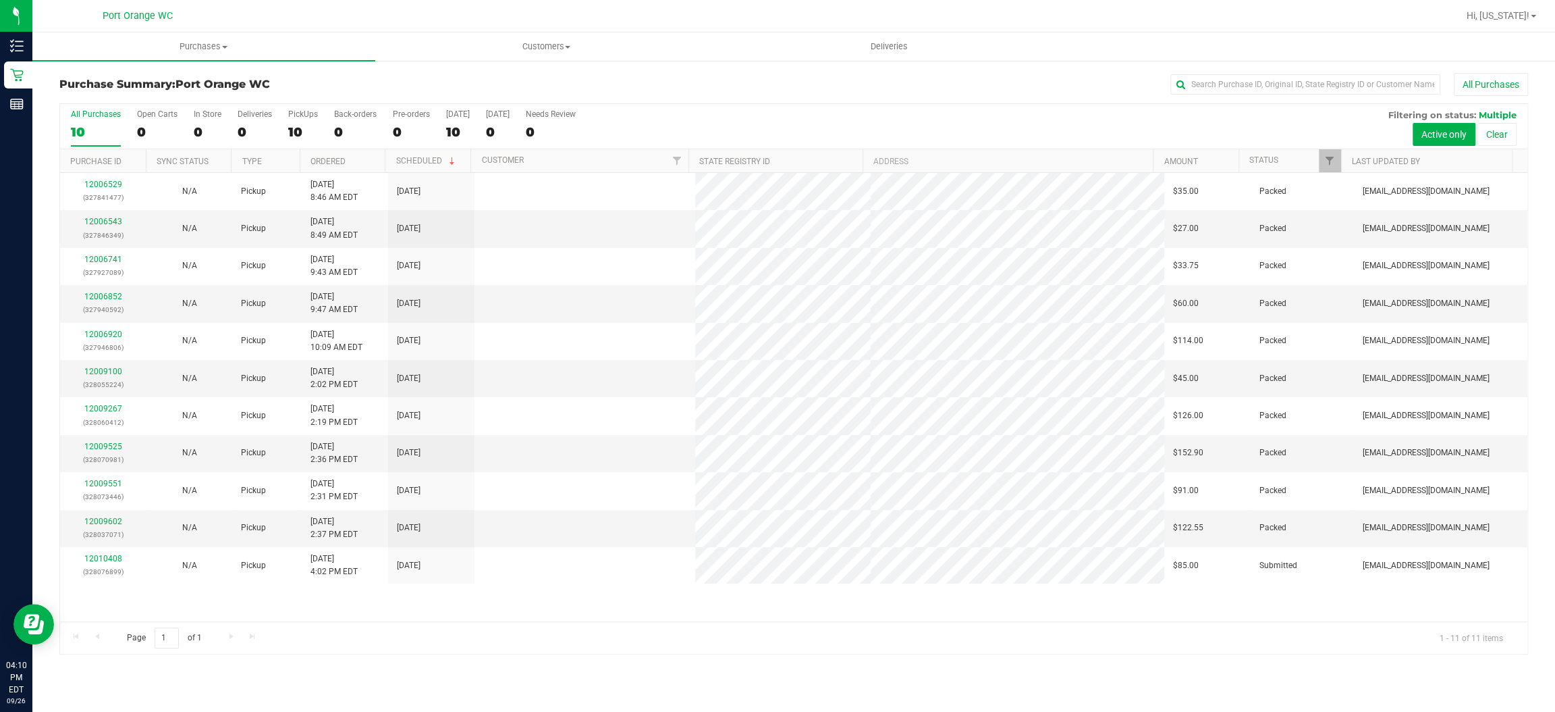
click at [107, 560] on link "12010408" at bounding box center [103, 558] width 38 height 9
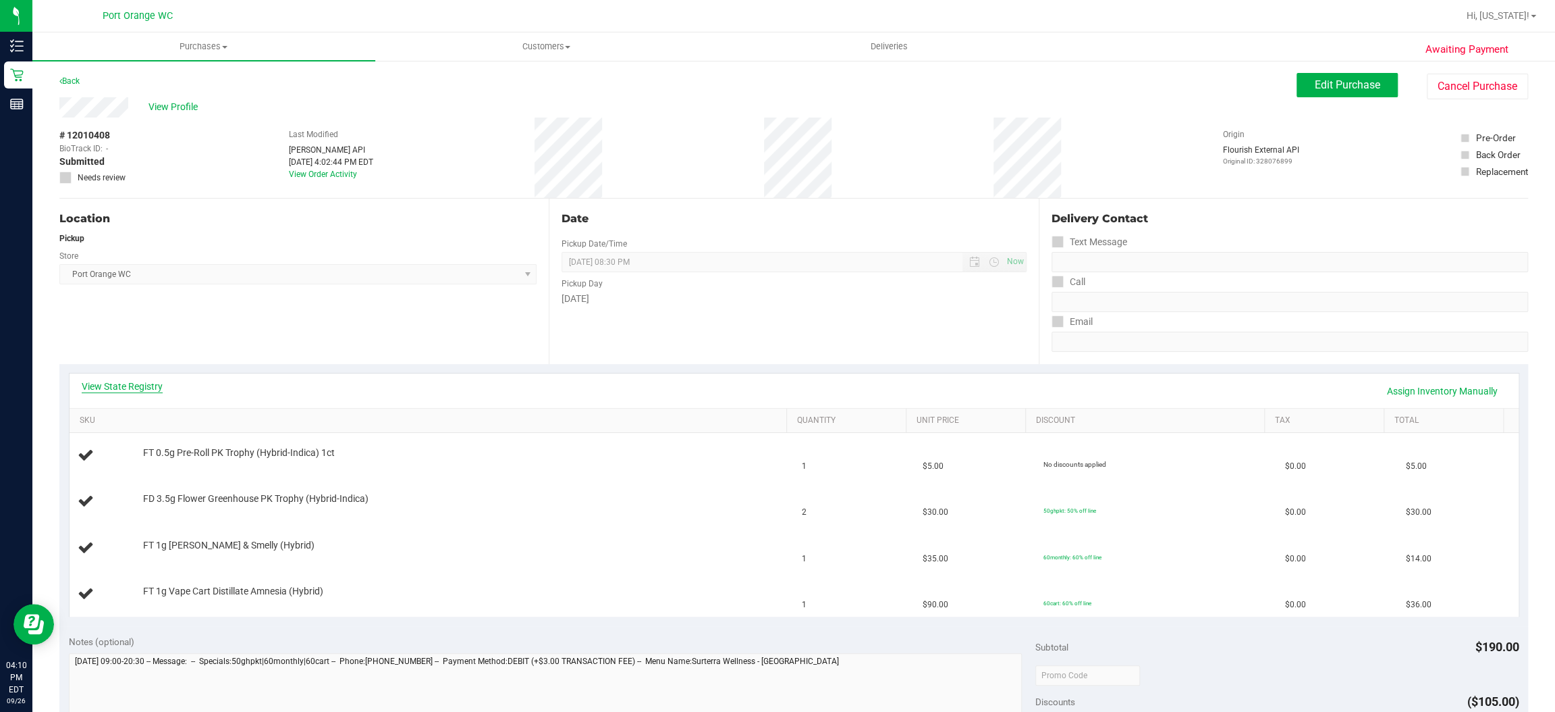
click at [147, 383] on link "View State Registry" at bounding box center [122, 386] width 81 height 14
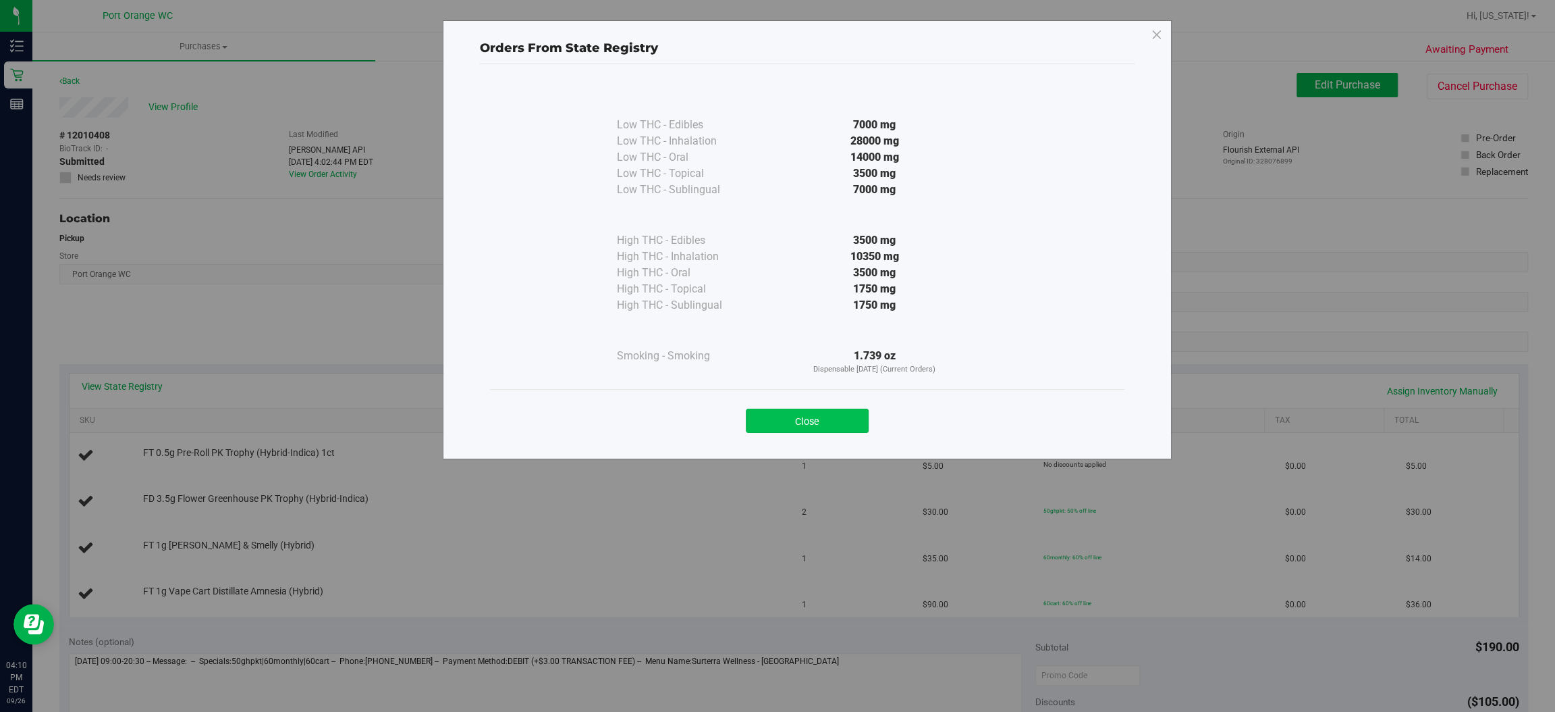
click at [832, 426] on button "Close" at bounding box center [807, 420] width 123 height 24
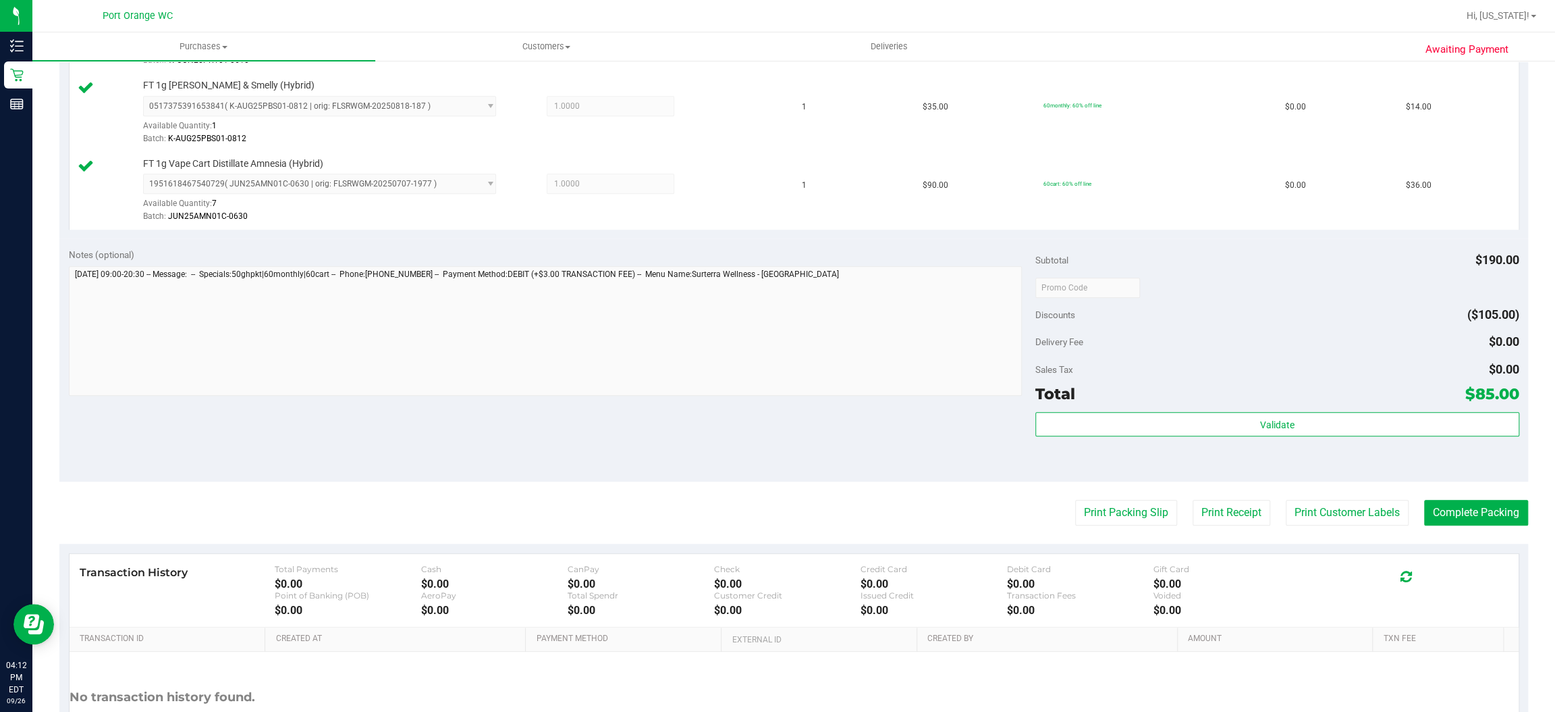
scroll to position [516, 0]
click at [1337, 515] on button "Print Customer Labels" at bounding box center [1347, 512] width 123 height 26
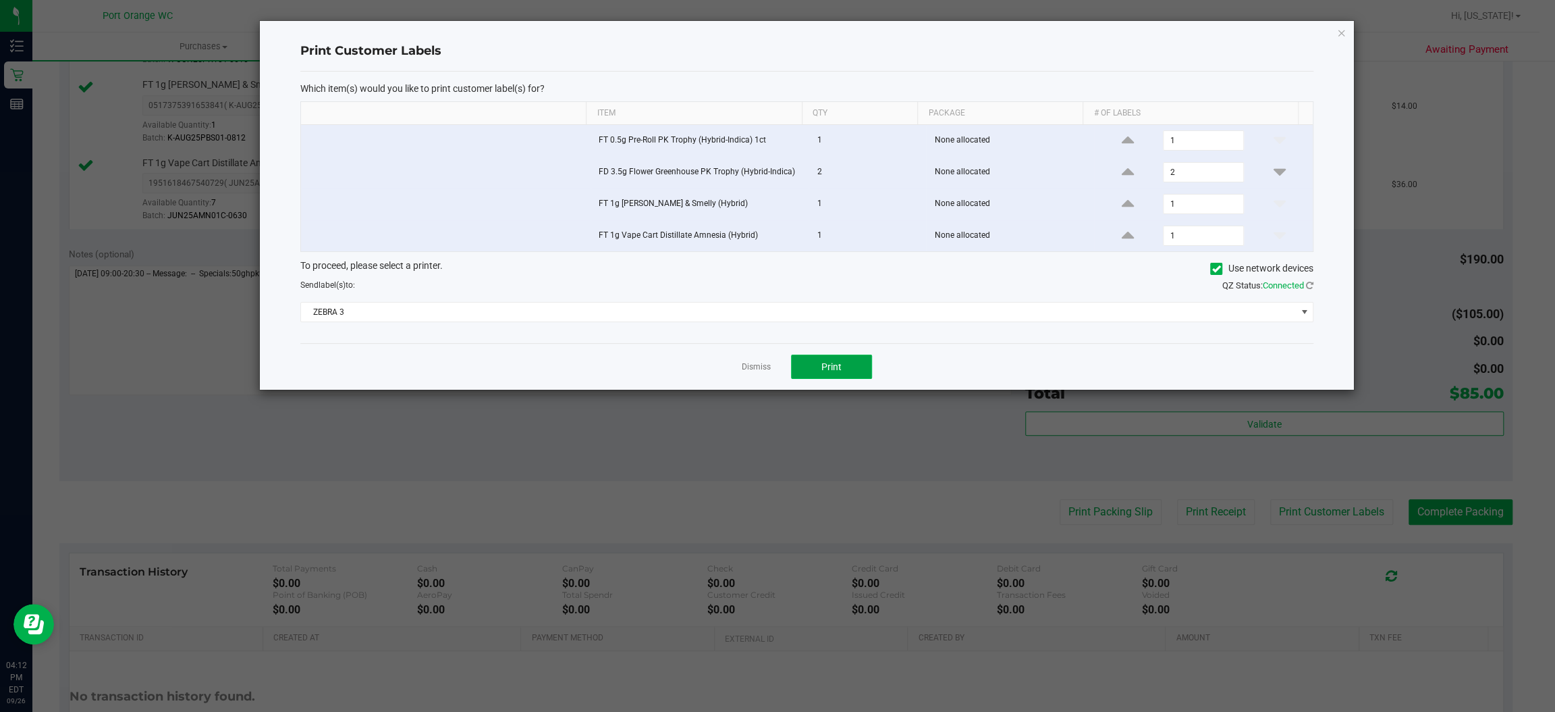
click at [847, 376] on button "Print" at bounding box center [831, 366] width 81 height 24
click at [751, 369] on link "Dismiss" at bounding box center [756, 366] width 29 height 11
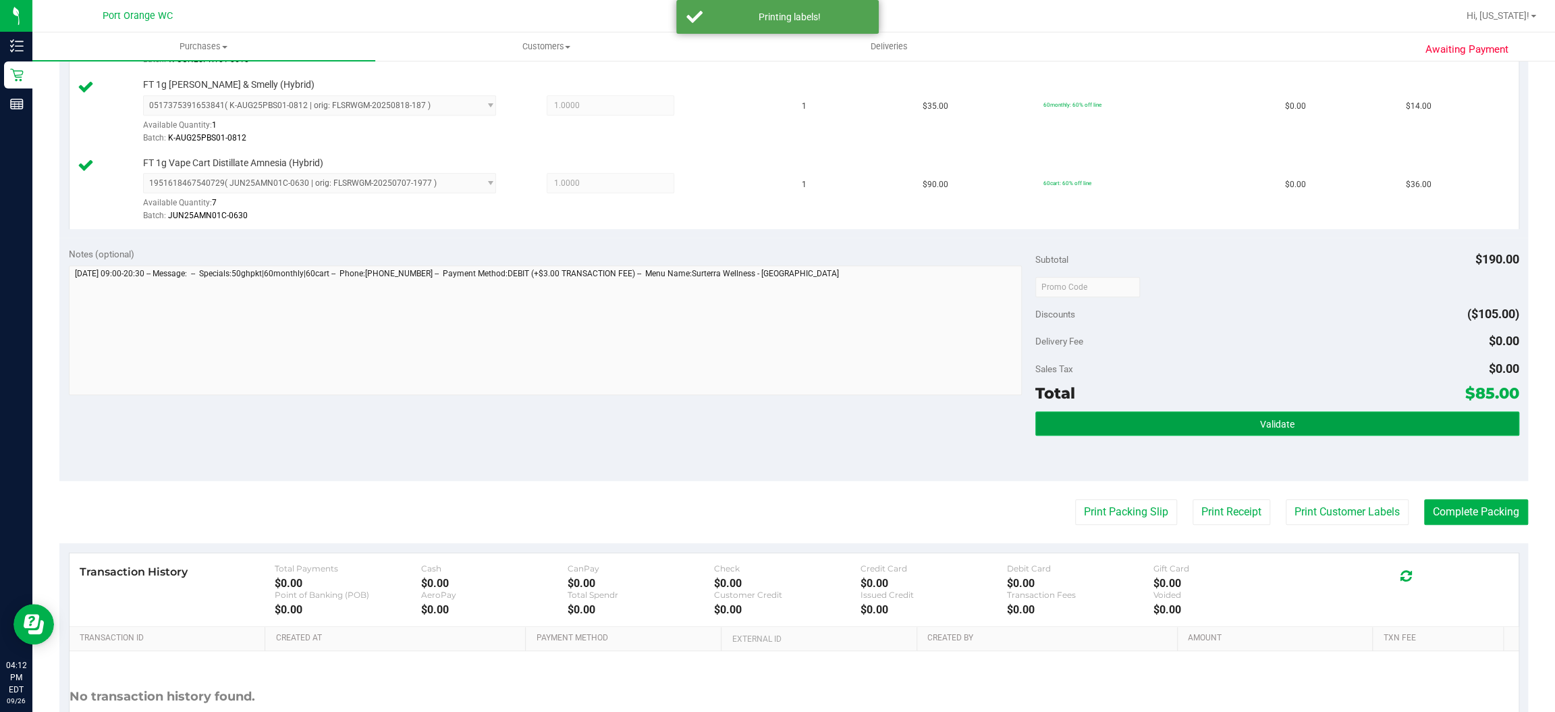
click at [1170, 419] on button "Validate" at bounding box center [1277, 423] width 483 height 24
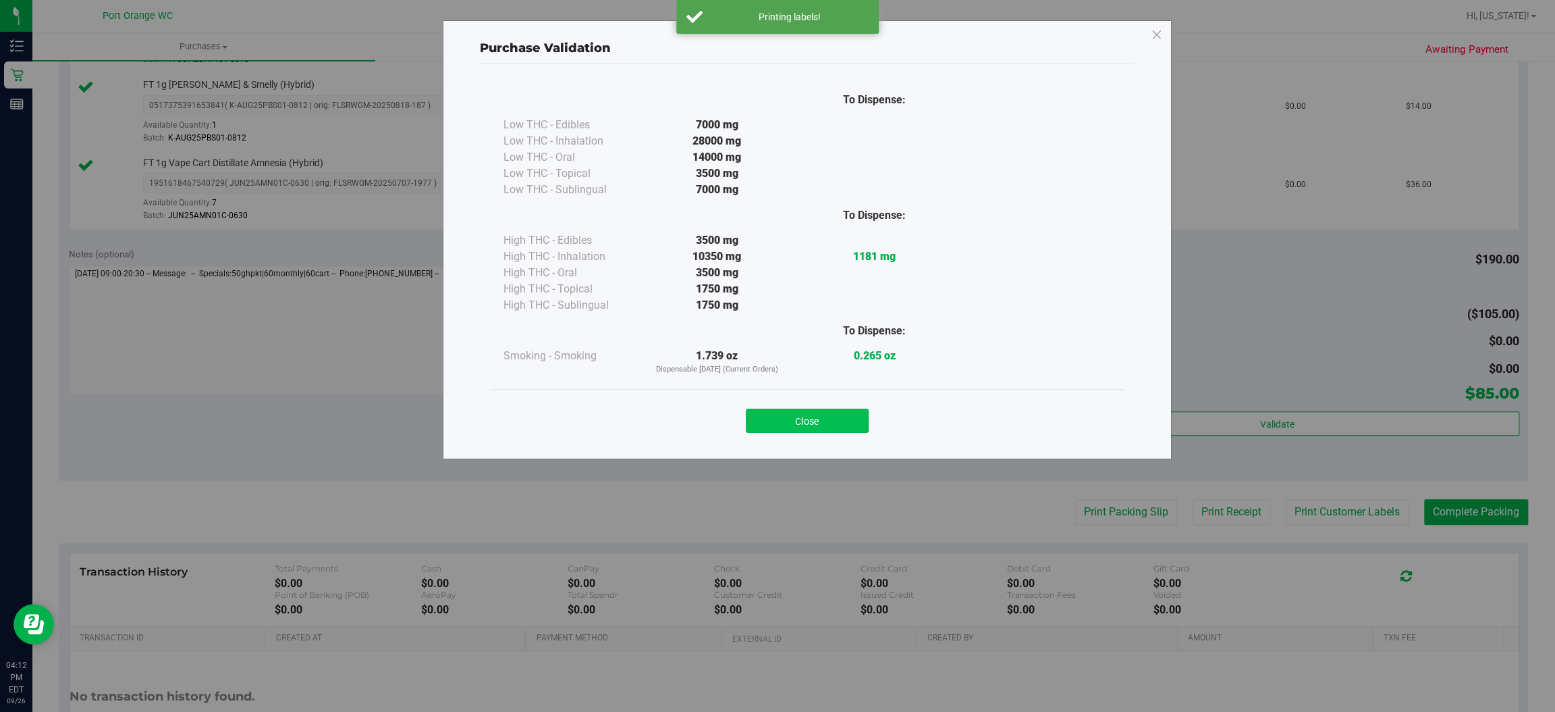
click at [807, 427] on button "Close" at bounding box center [807, 420] width 123 height 24
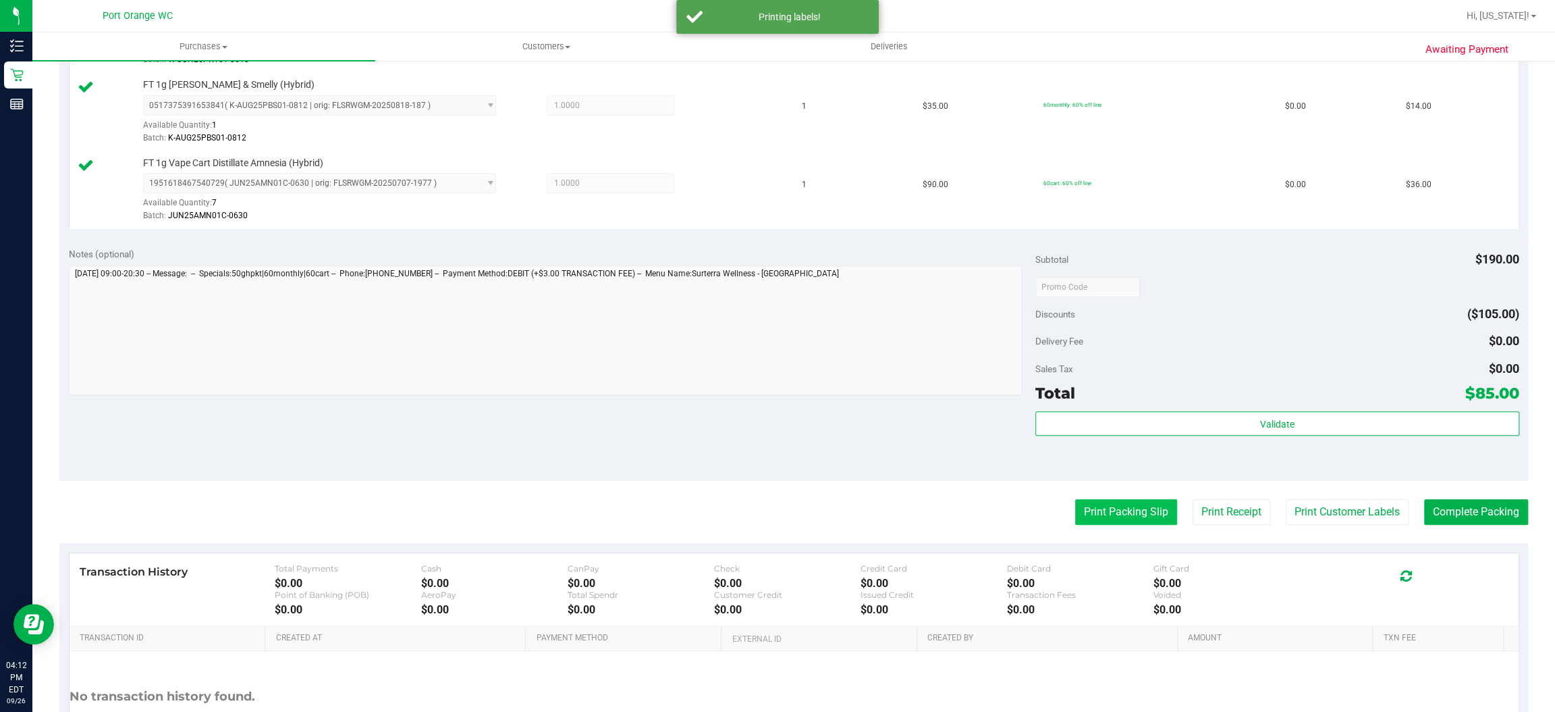
click at [1111, 512] on button "Print Packing Slip" at bounding box center [1126, 512] width 102 height 26
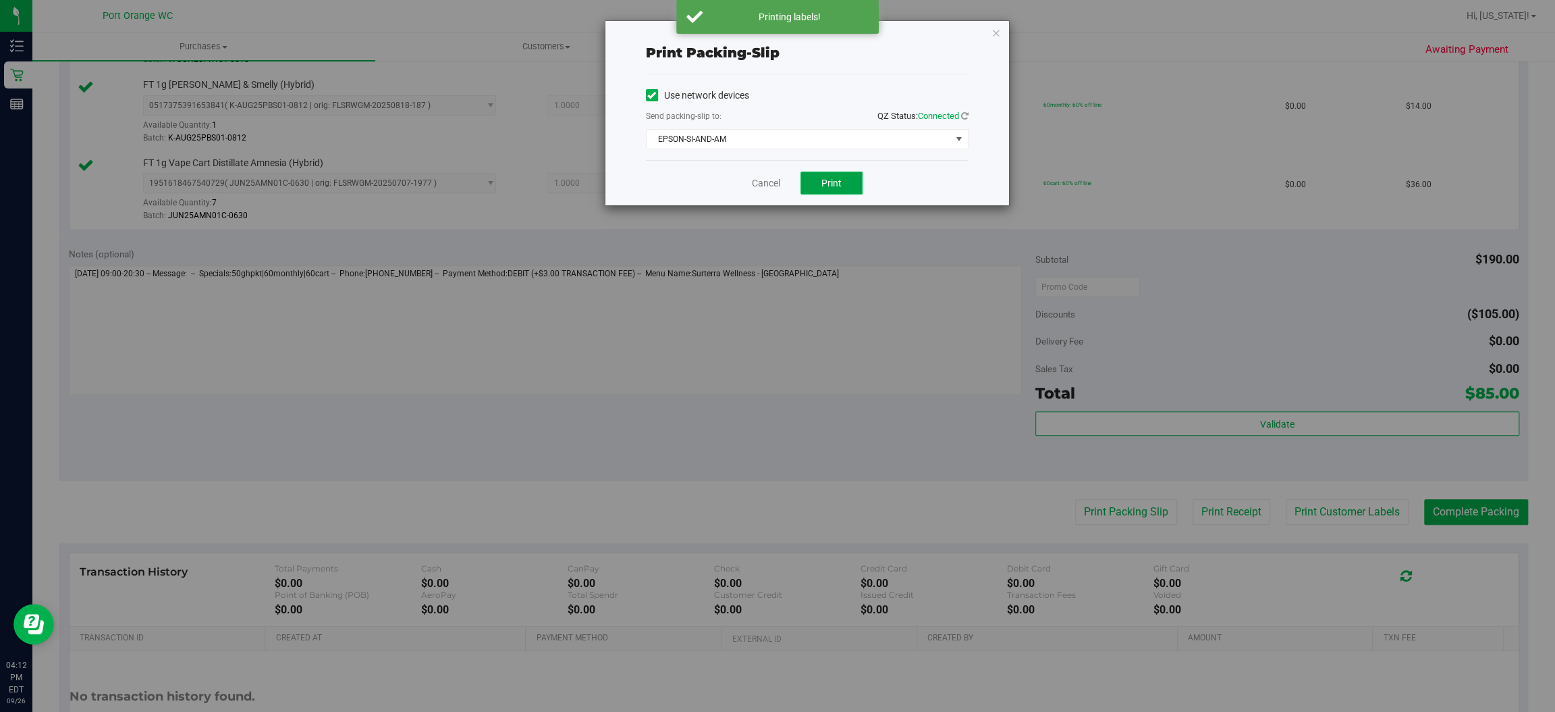
click at [840, 187] on span "Print" at bounding box center [832, 183] width 20 height 11
click at [761, 185] on link "Cancel" at bounding box center [766, 183] width 28 height 14
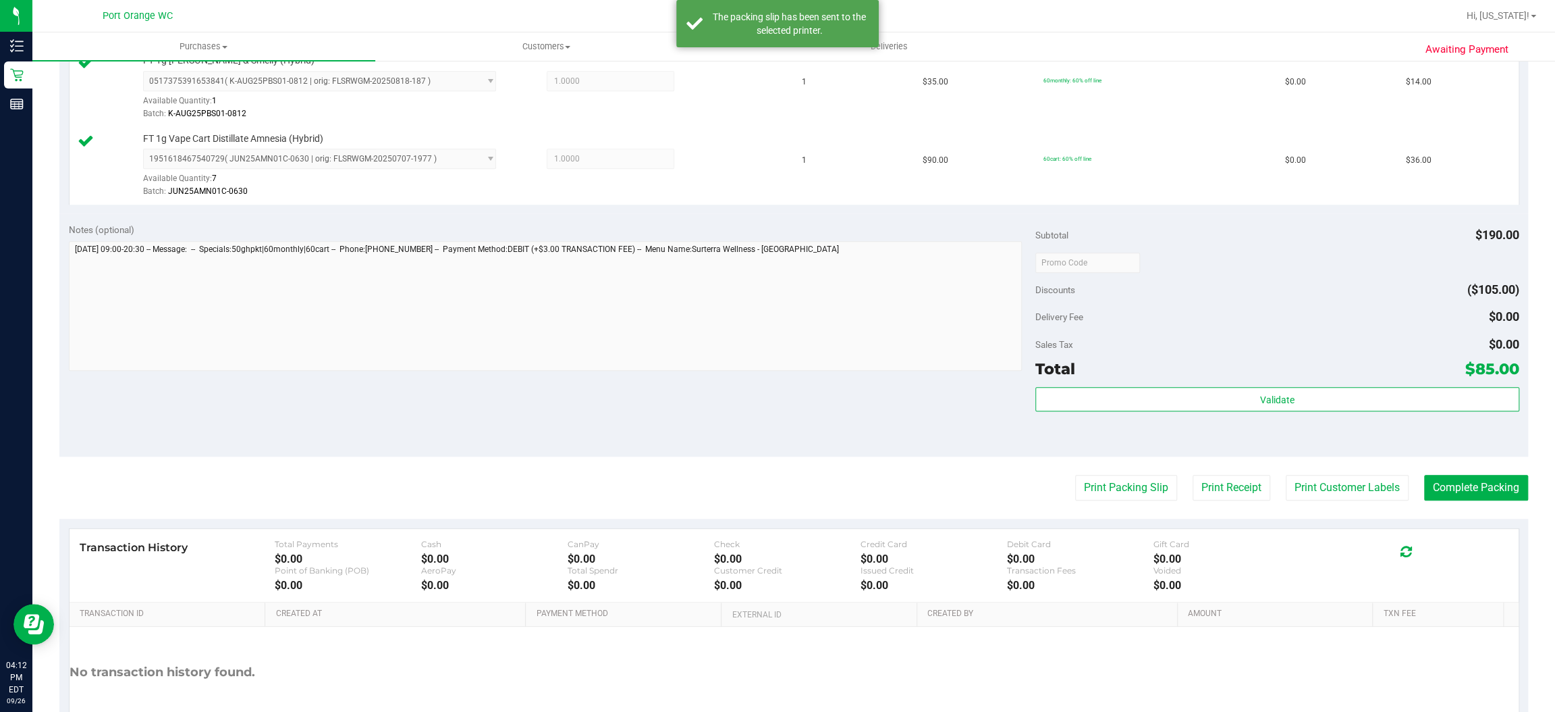
scroll to position [544, 0]
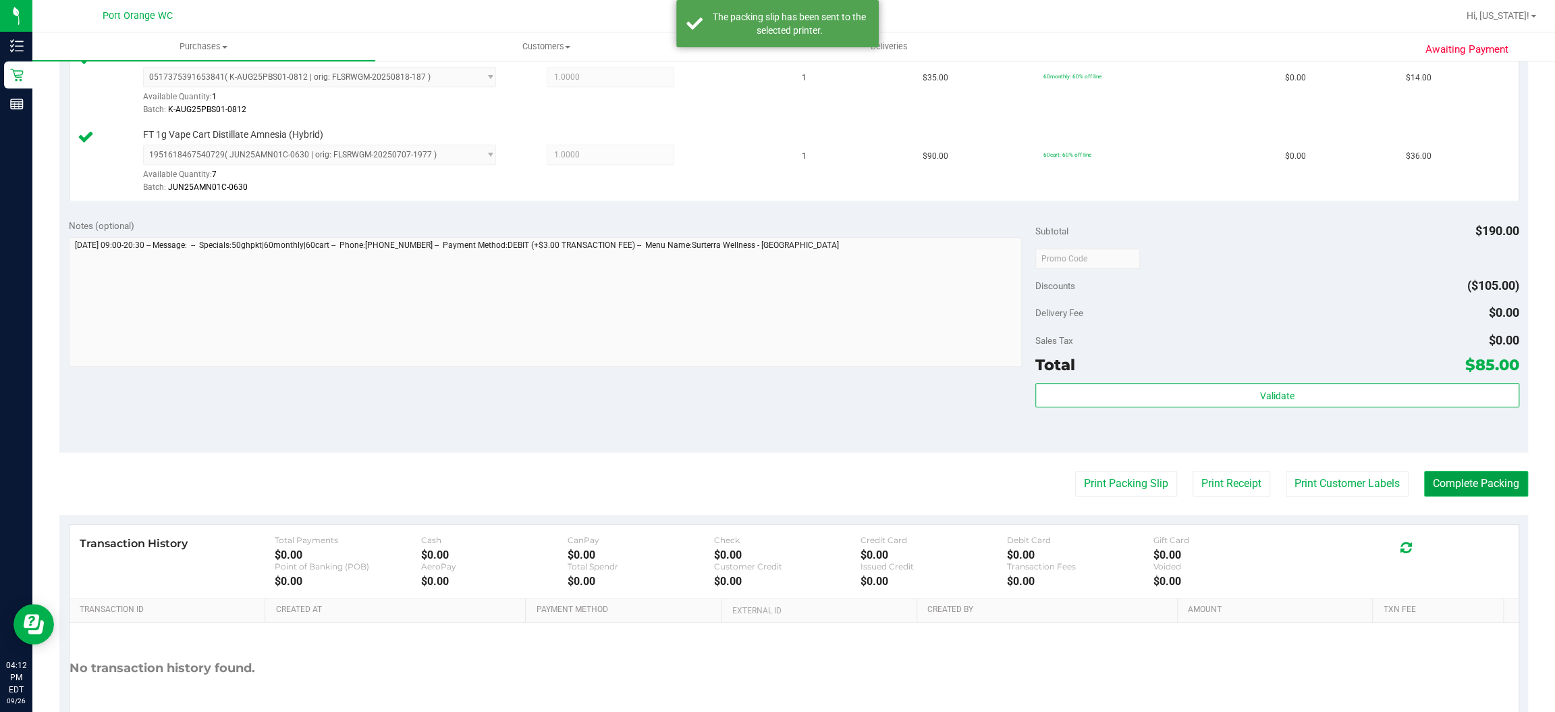
click at [1488, 485] on button "Complete Packing" at bounding box center [1476, 484] width 104 height 26
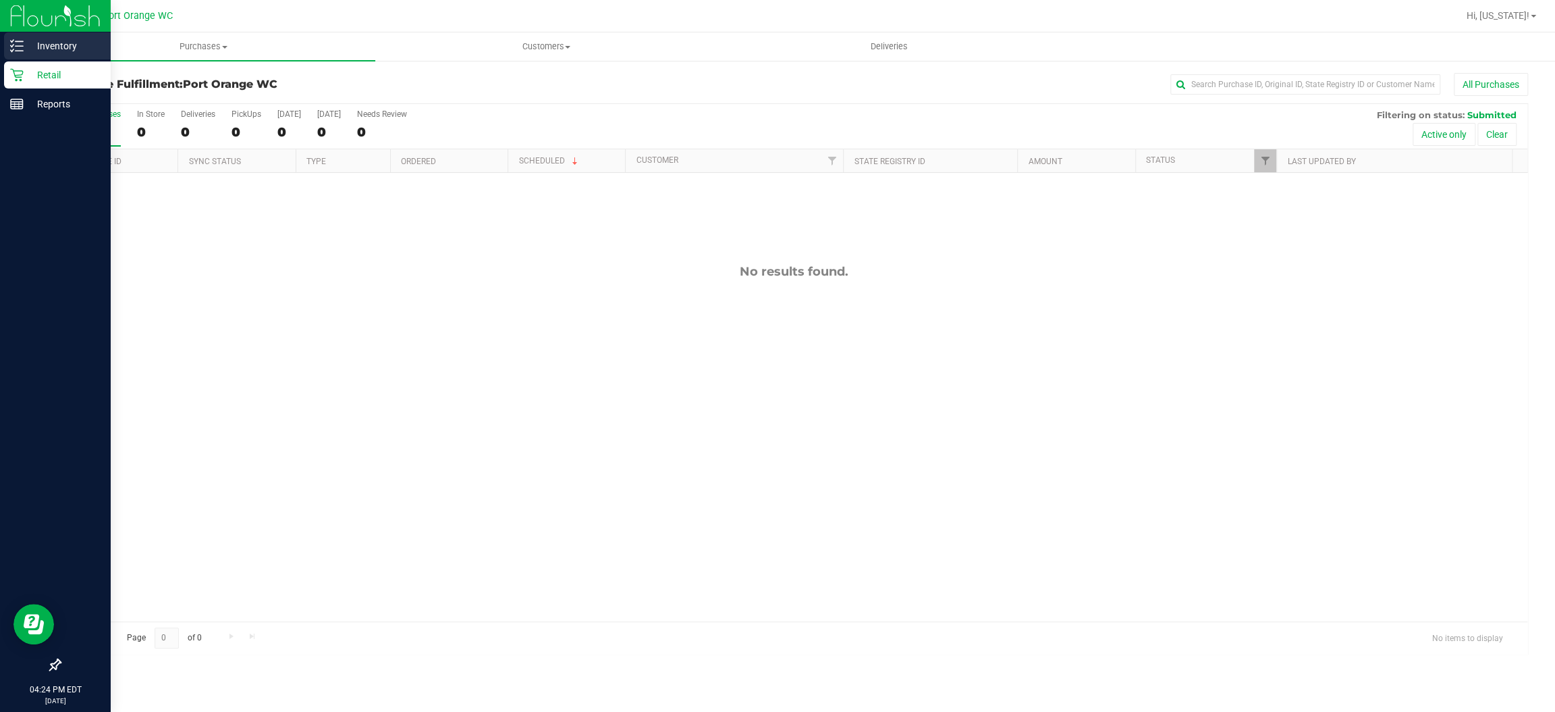
click at [19, 46] on line at bounding box center [19, 46] width 7 height 0
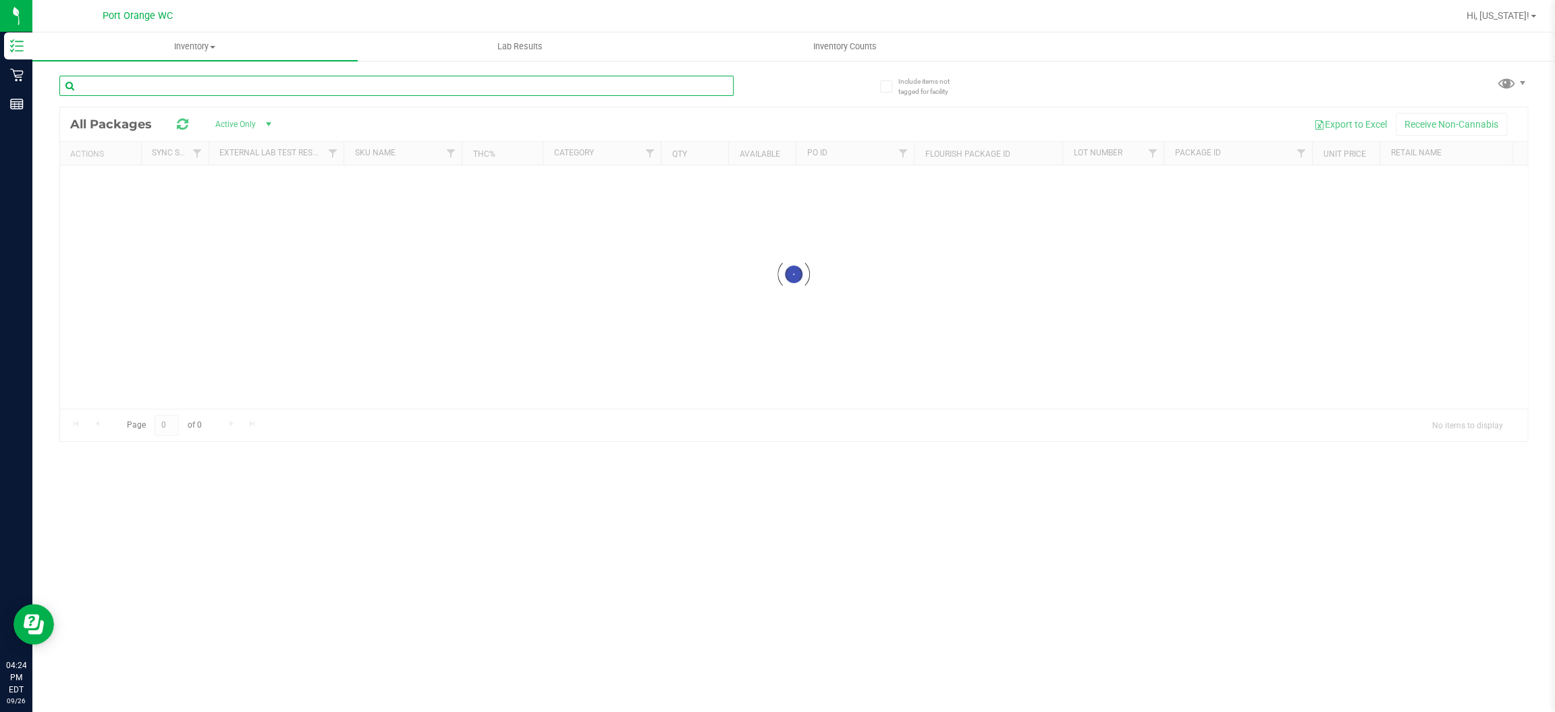
click at [321, 87] on input "text" at bounding box center [396, 86] width 674 height 20
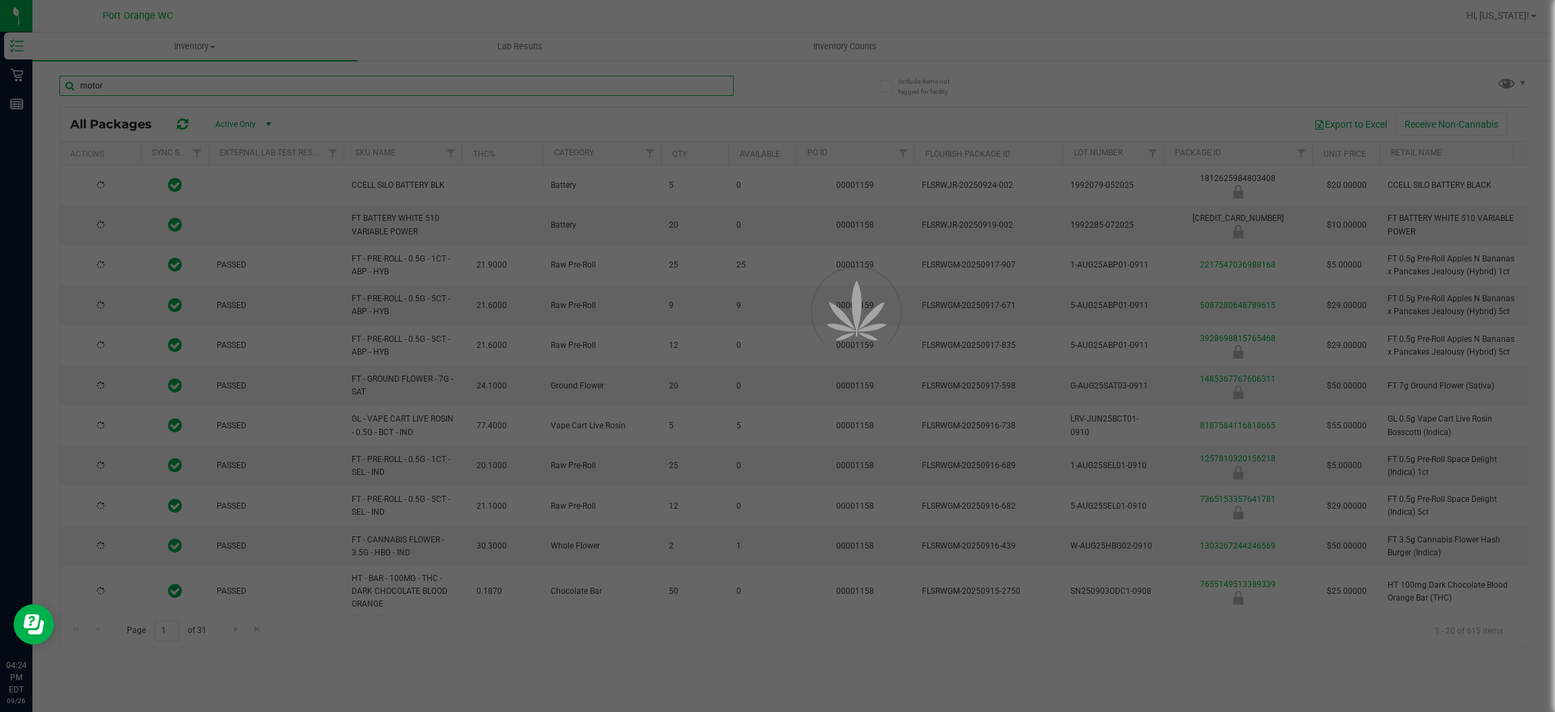
type input "motor"
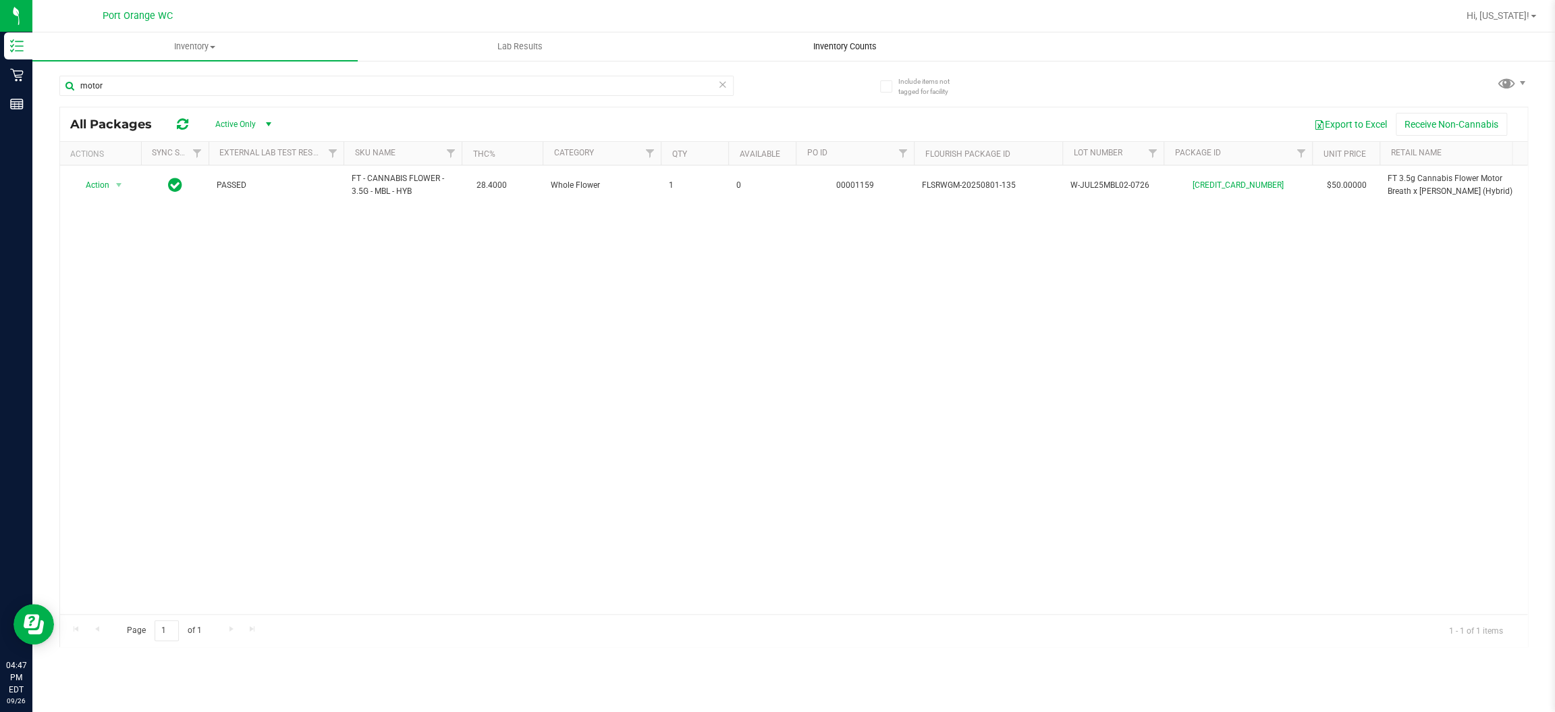
click at [838, 45] on span "Inventory Counts" at bounding box center [845, 47] width 100 height 12
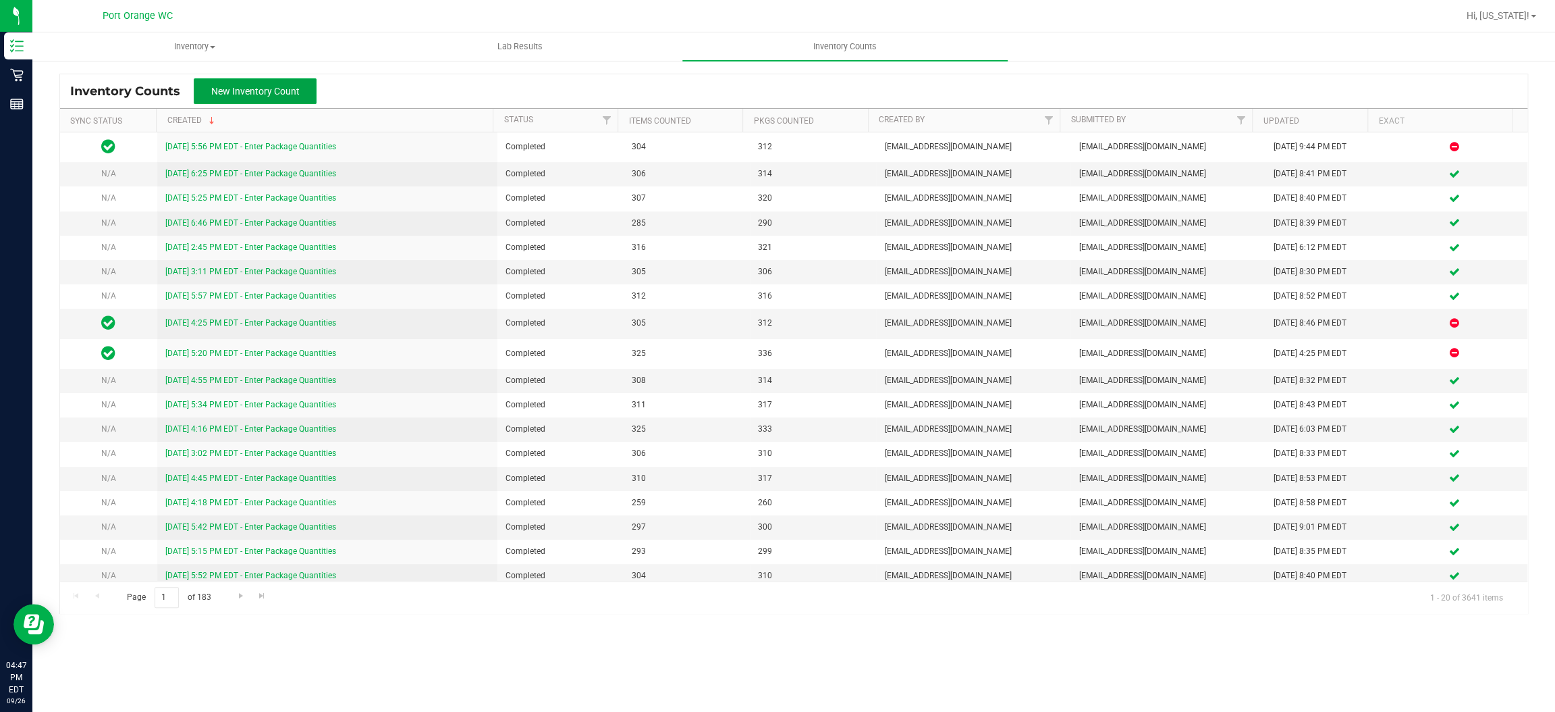
drag, startPoint x: 230, startPoint y: 88, endPoint x: 237, endPoint y: 76, distance: 14.2
click at [234, 81] on button "New Inventory Count" at bounding box center [255, 91] width 123 height 26
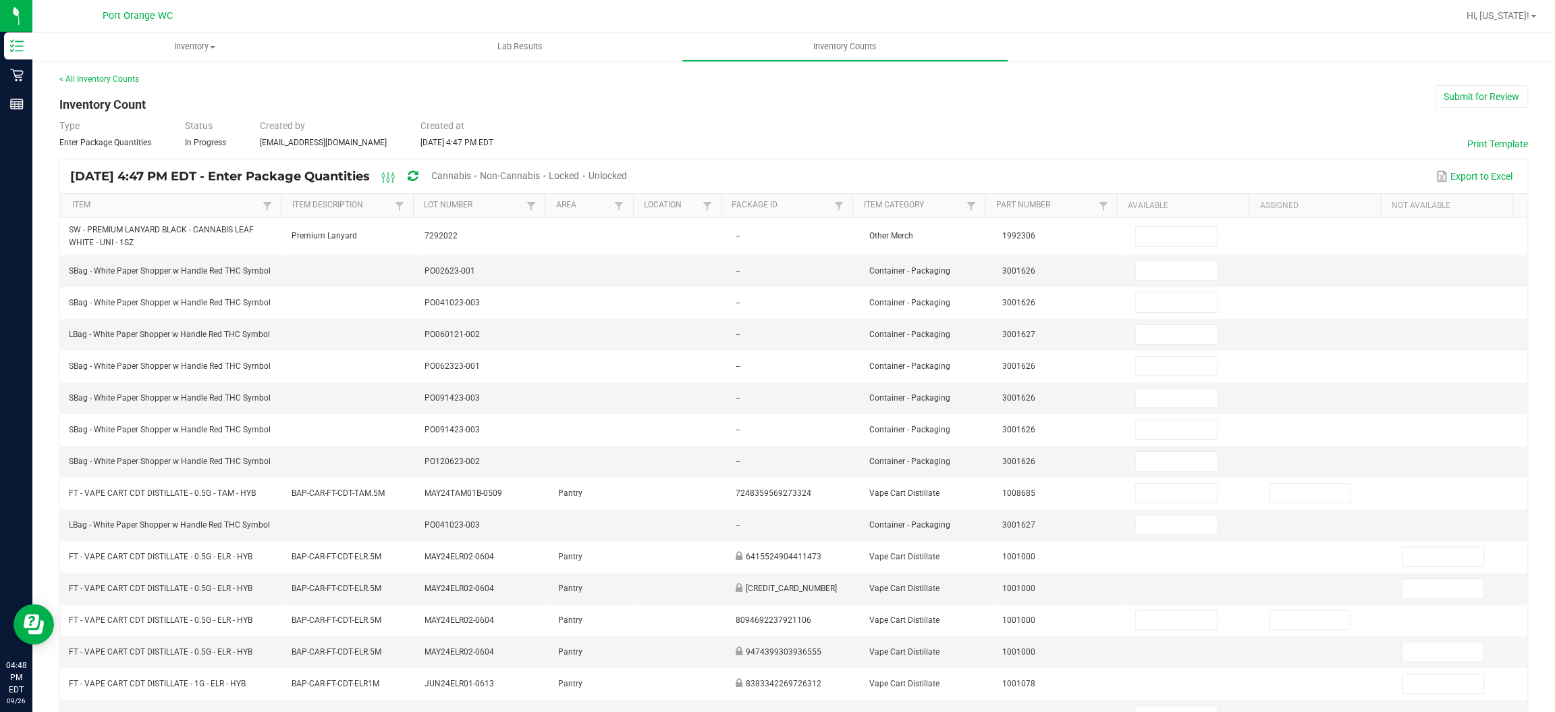
click at [471, 174] on span "Cannabis" at bounding box center [451, 175] width 40 height 11
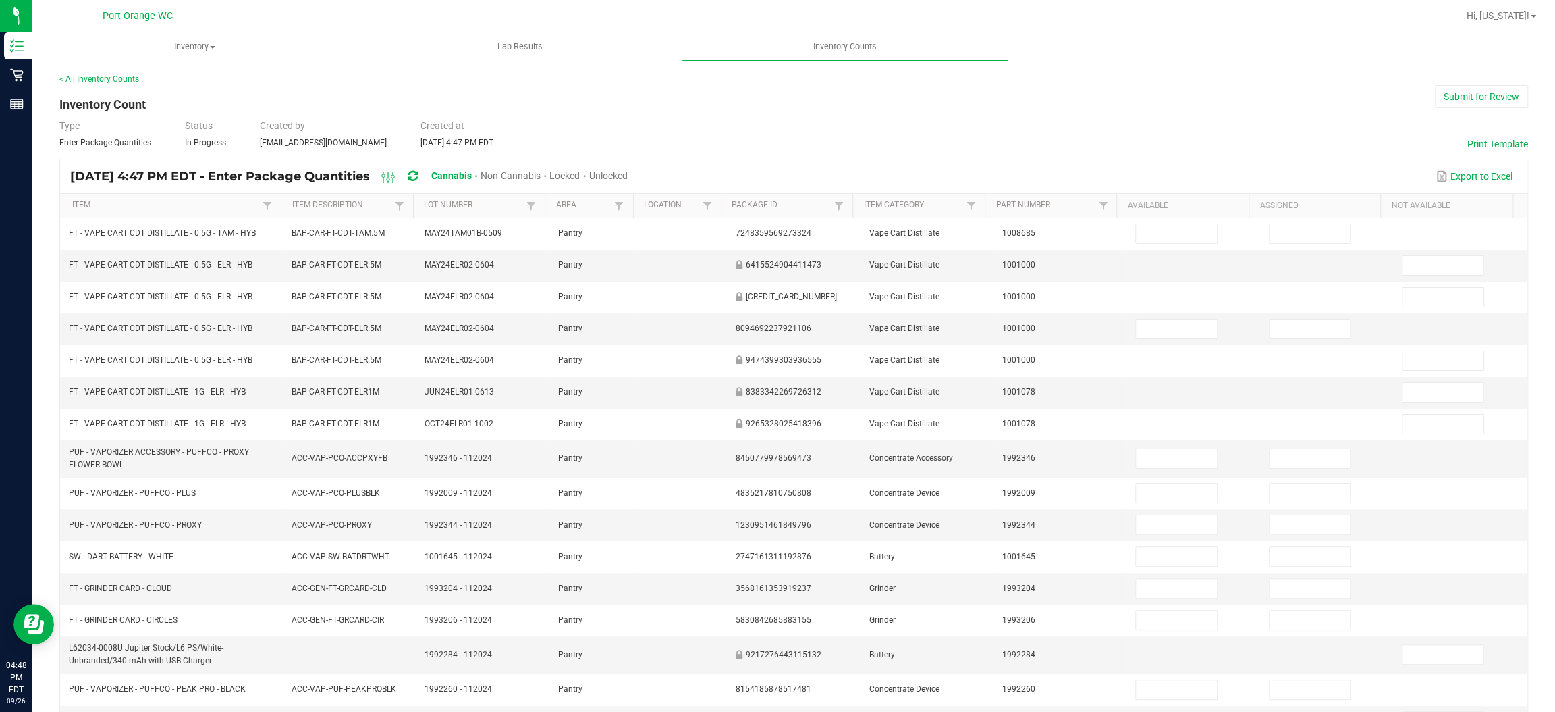
click at [628, 170] on span "Unlocked" at bounding box center [608, 175] width 38 height 11
